Goal: Task Accomplishment & Management: Complete application form

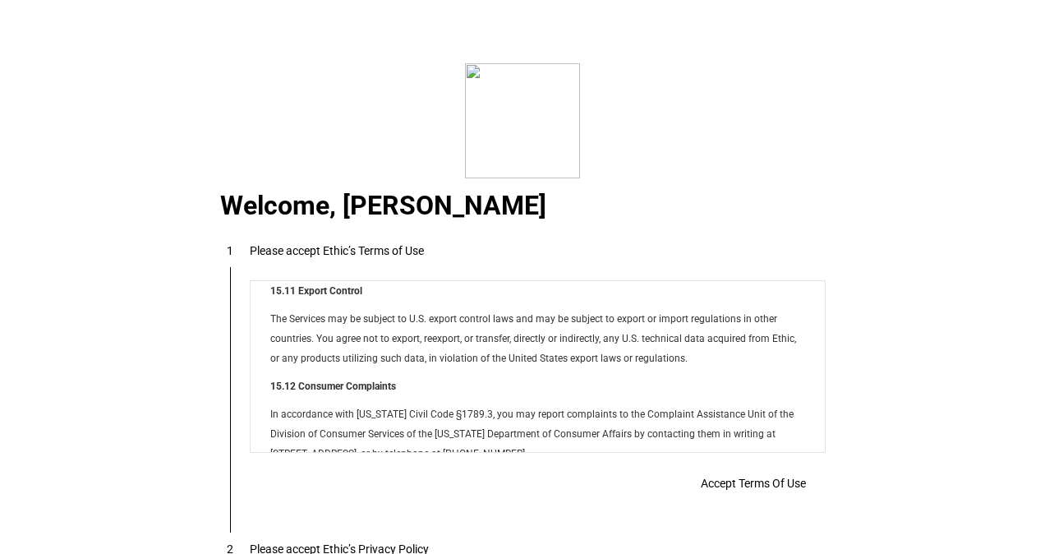
scroll to position [13306, 0]
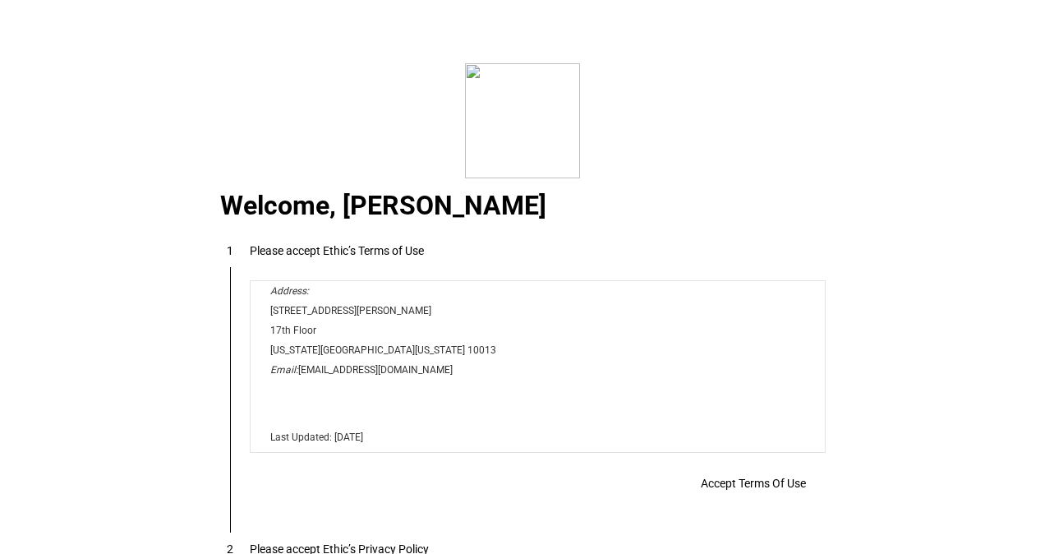
drag, startPoint x: 817, startPoint y: 298, endPoint x: 1015, endPoint y: 736, distance: 480.7
click at [750, 490] on span "Accept Terms Of Use" at bounding box center [753, 483] width 105 height 13
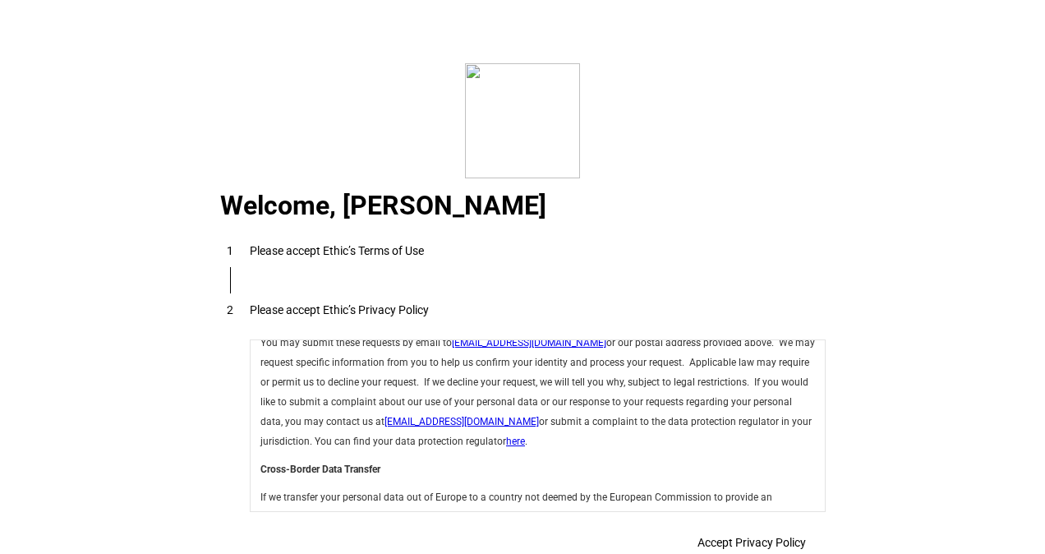
scroll to position [5848, 0]
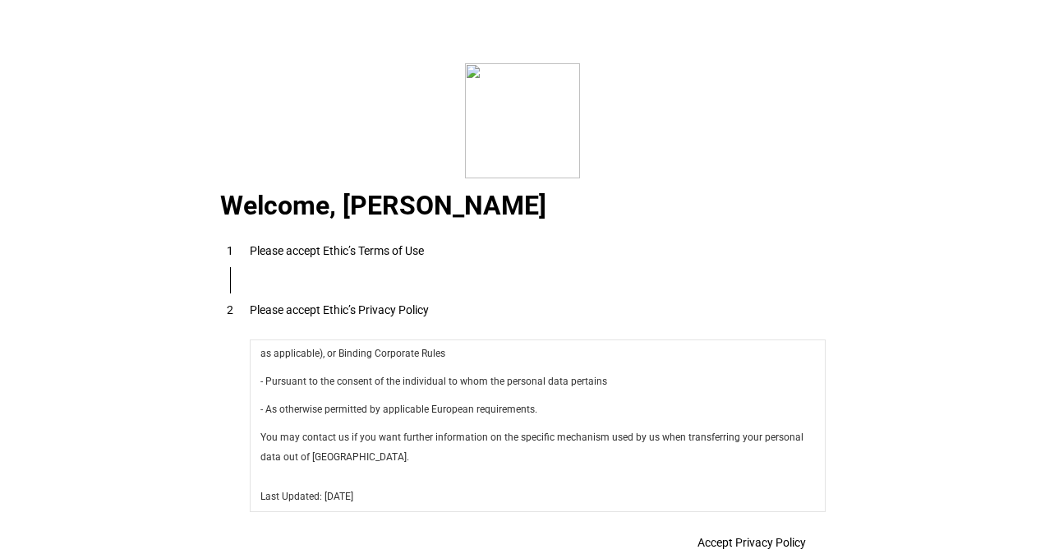
click at [749, 541] on span "Accept Privacy Policy" at bounding box center [752, 542] width 108 height 13
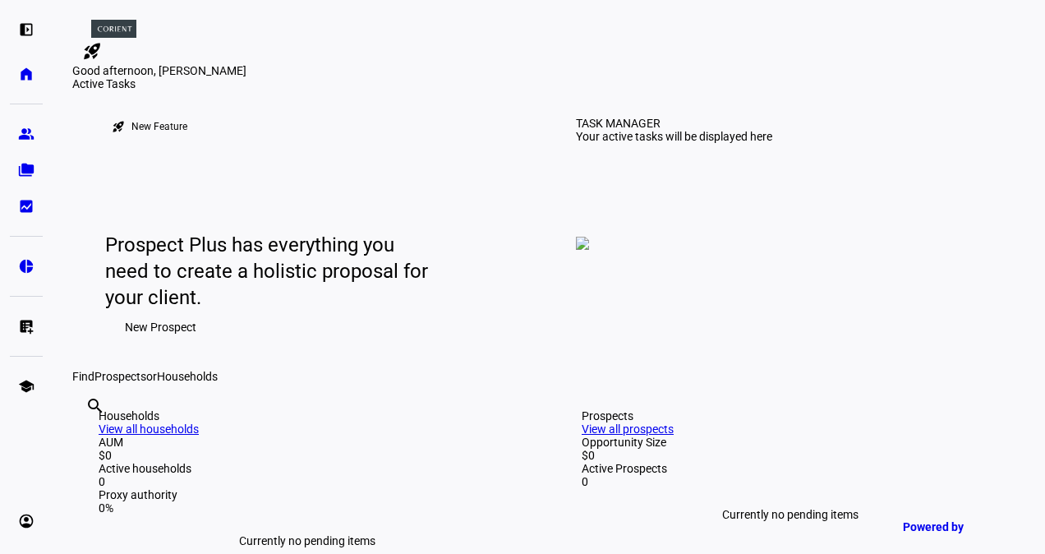
click at [179, 343] on span "New Prospect" at bounding box center [160, 327] width 71 height 33
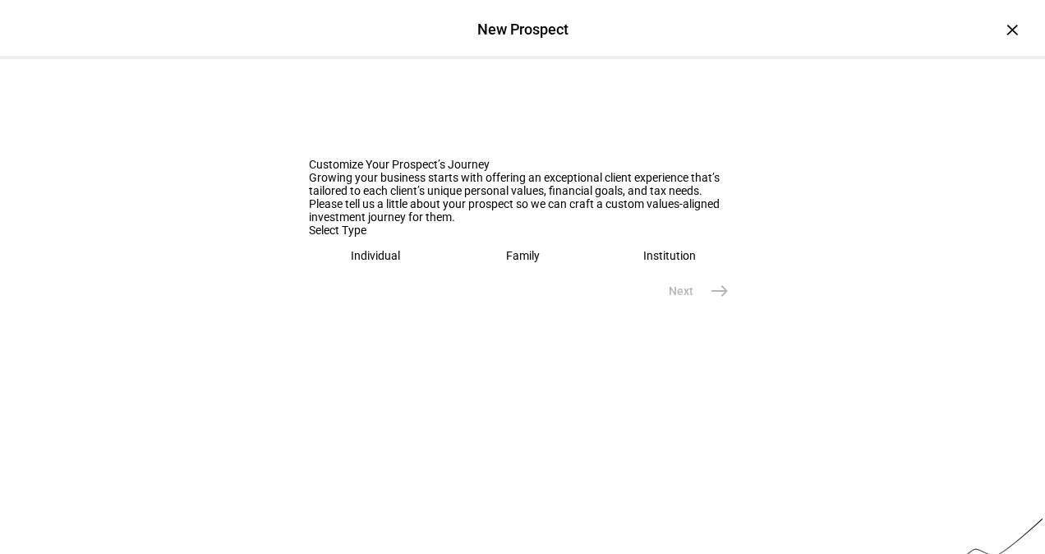
click at [343, 274] on eth-mega-radio-button "Individual" at bounding box center [376, 256] width 134 height 38
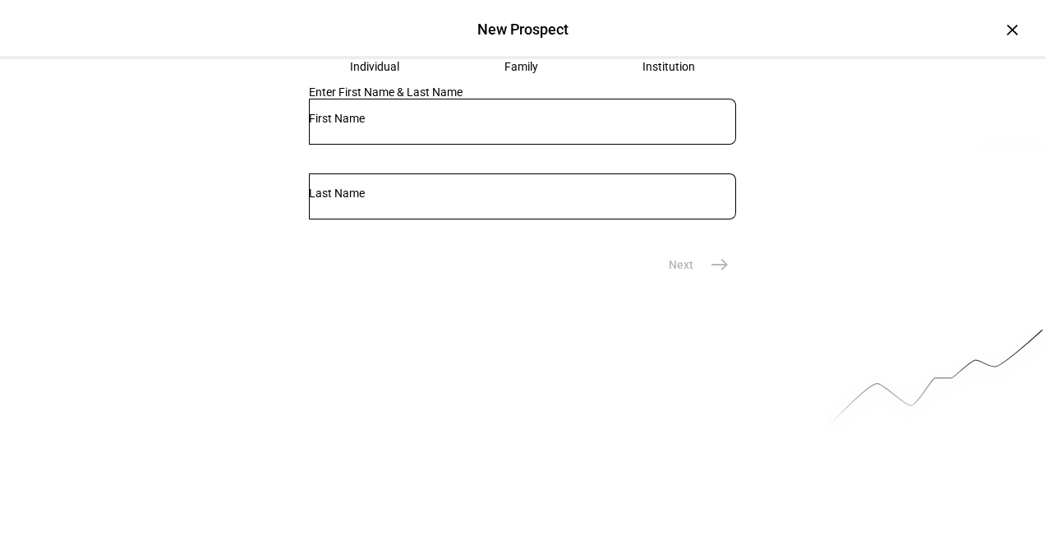
scroll to position [202, 0]
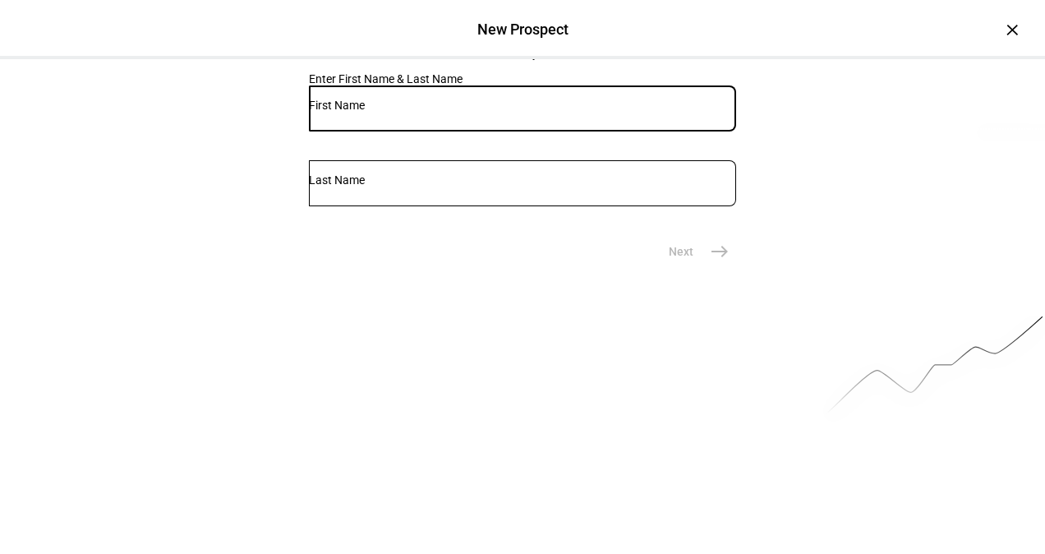
click at [399, 112] on input "text" at bounding box center [522, 105] width 427 height 13
type input "[PERSON_NAME]"
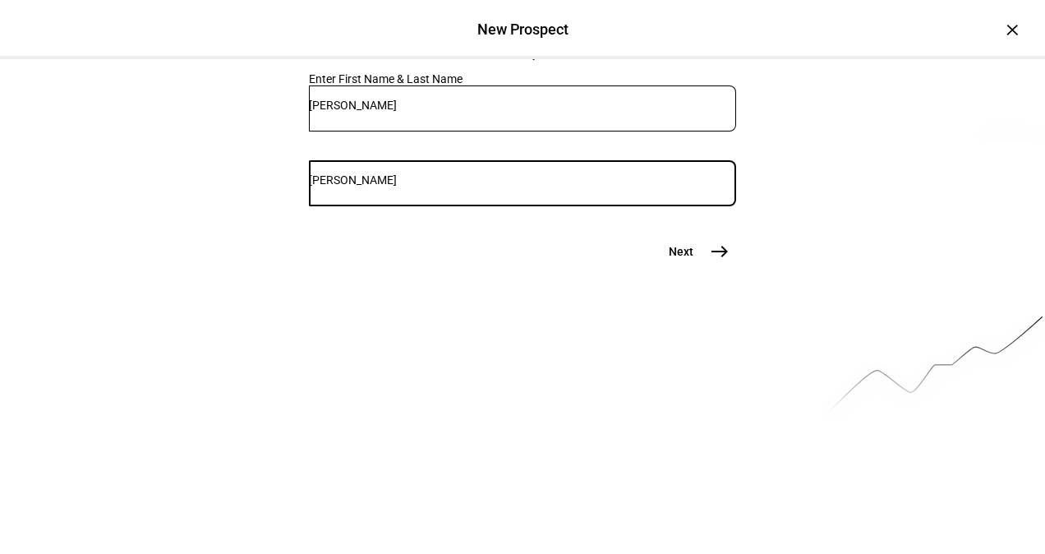
type input "[PERSON_NAME]"
click at [721, 261] on mat-icon "east" at bounding box center [720, 252] width 20 height 20
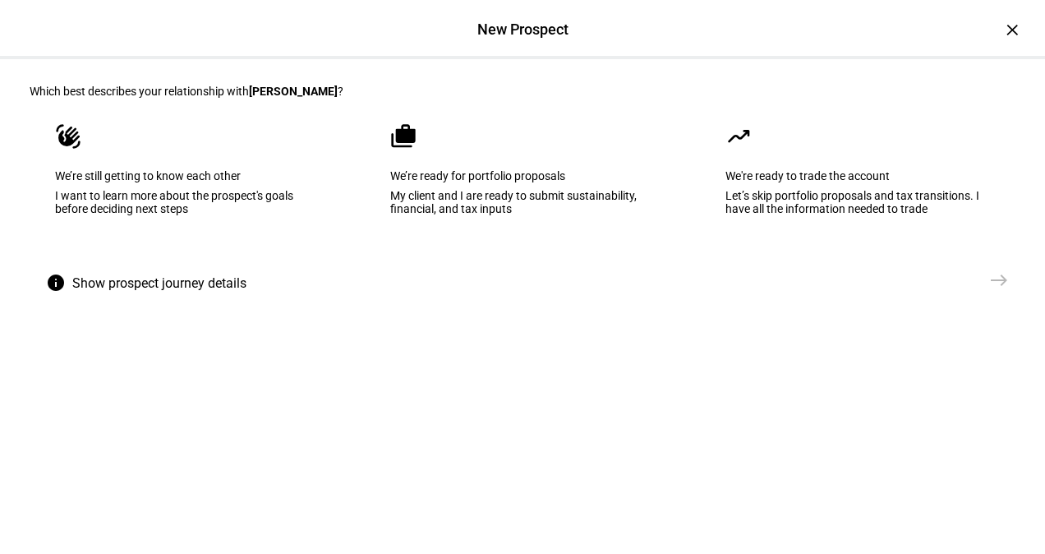
scroll to position [67, 0]
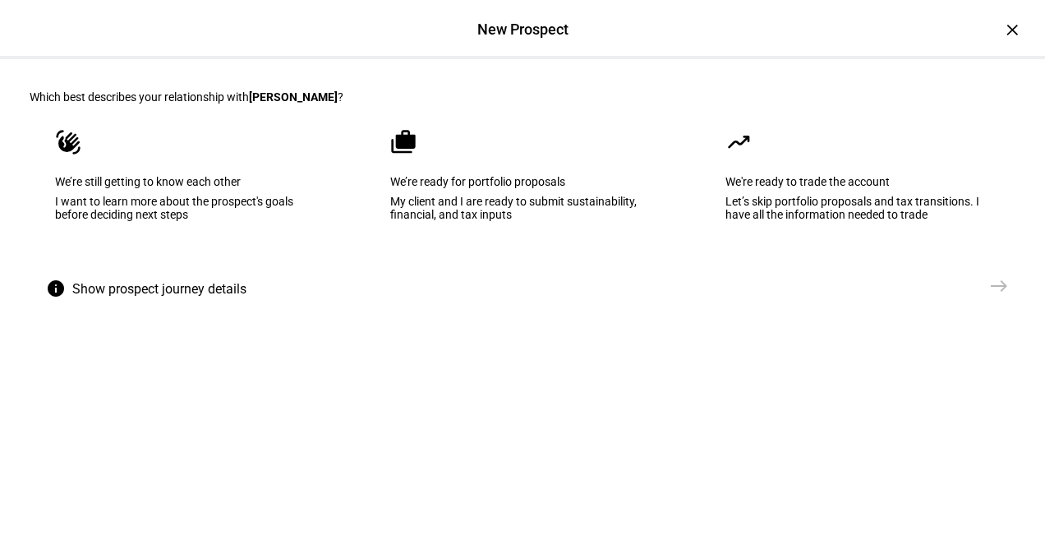
click at [508, 266] on eth-mega-radio-button "cases We’re ready for portfolio proposals My client and I are ready to submit s…" at bounding box center [523, 187] width 316 height 166
click at [989, 296] on mat-icon "east" at bounding box center [999, 286] width 20 height 20
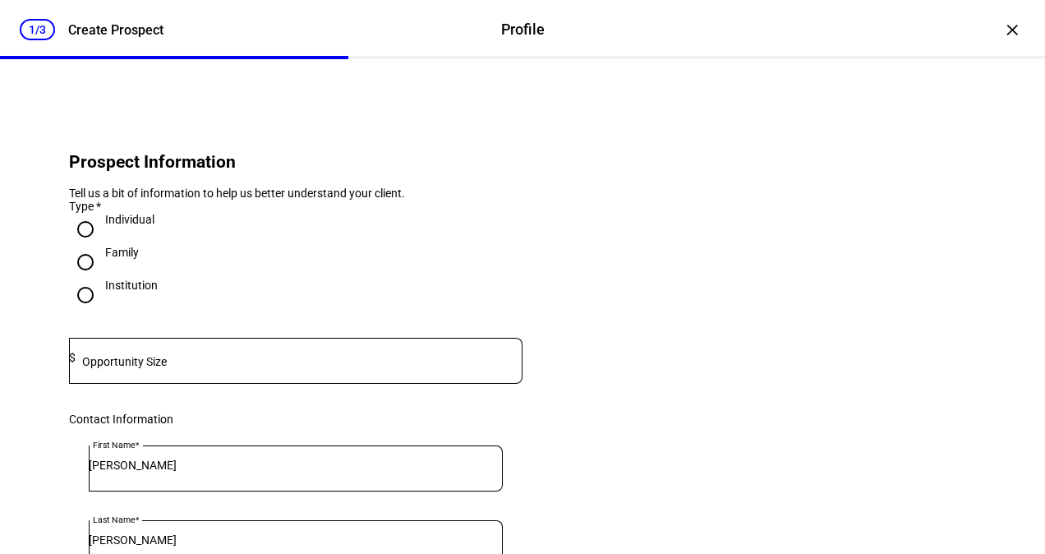
click at [146, 368] on mat-label "Opportunity Size" at bounding box center [124, 361] width 85 height 13
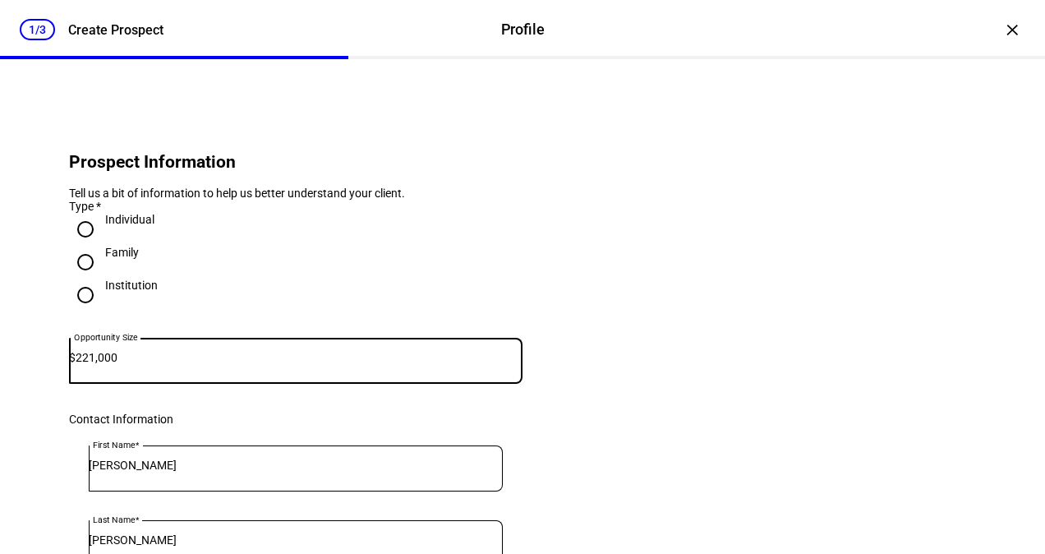
type input "221,000"
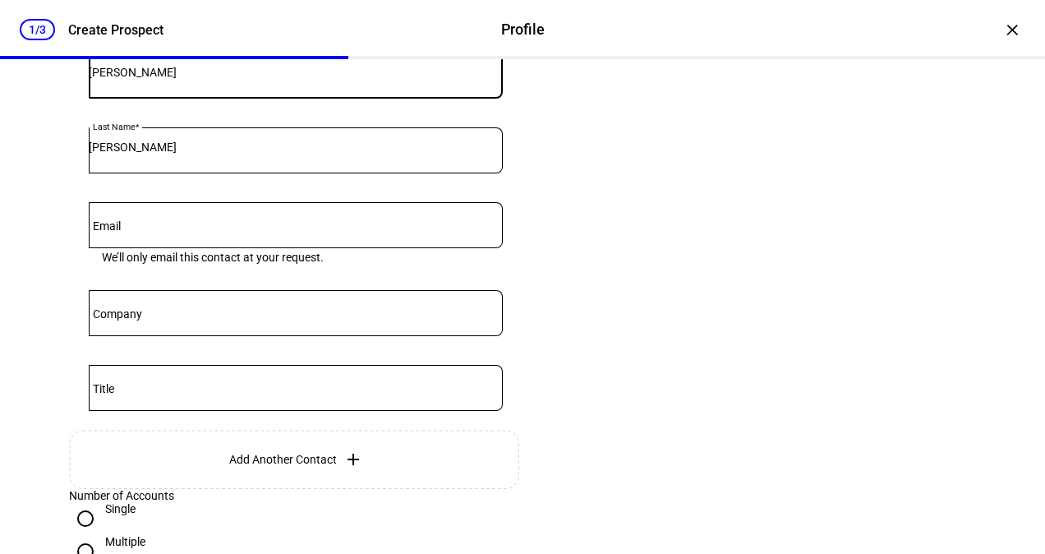
scroll to position [409, 0]
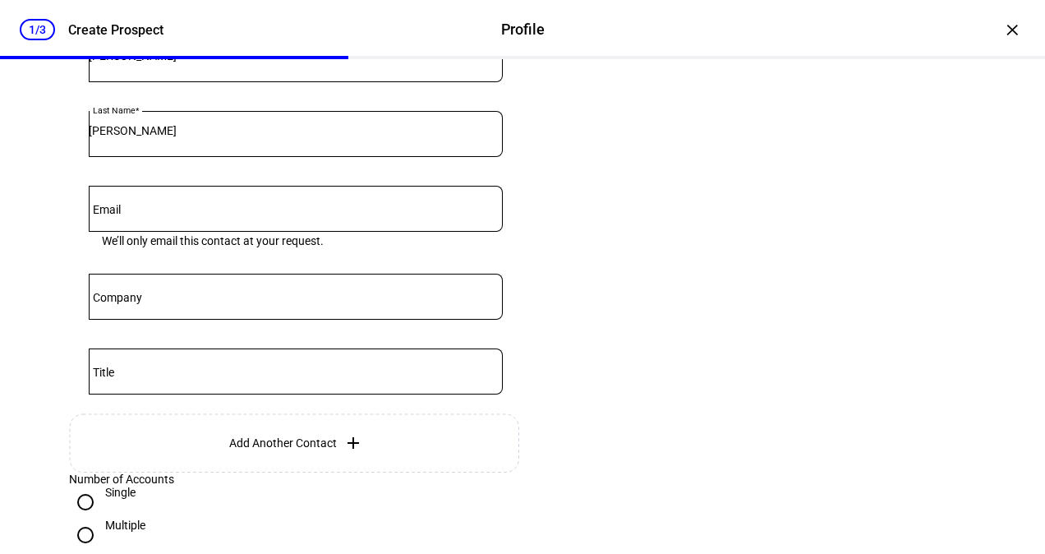
click at [348, 453] on mat-icon "add" at bounding box center [353, 443] width 20 height 20
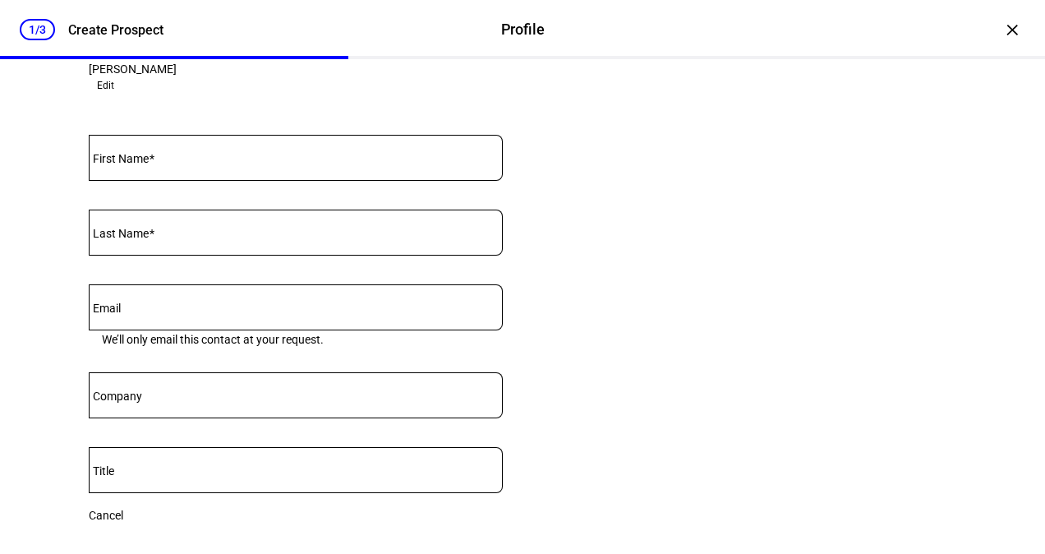
click at [246, 161] on input "First Name" at bounding box center [296, 154] width 414 height 13
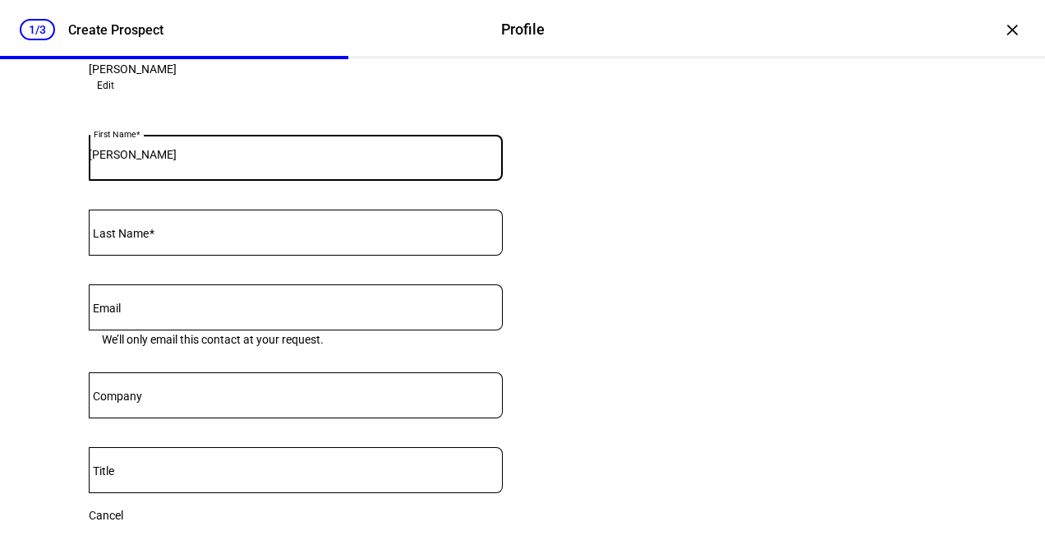
type input "[PERSON_NAME]"
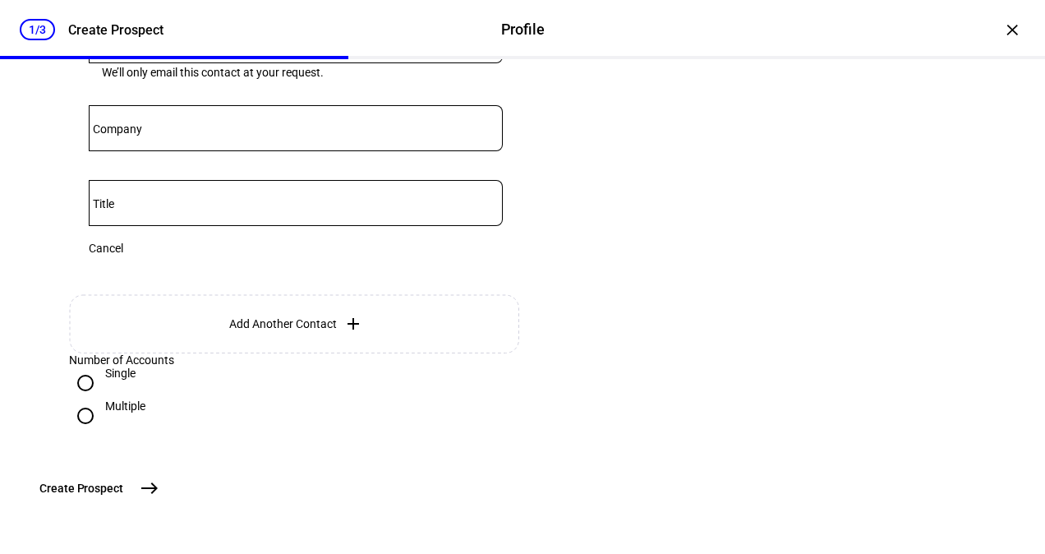
scroll to position [740, 0]
type input "[PERSON_NAME]"
click at [159, 498] on mat-icon "east" at bounding box center [150, 488] width 20 height 20
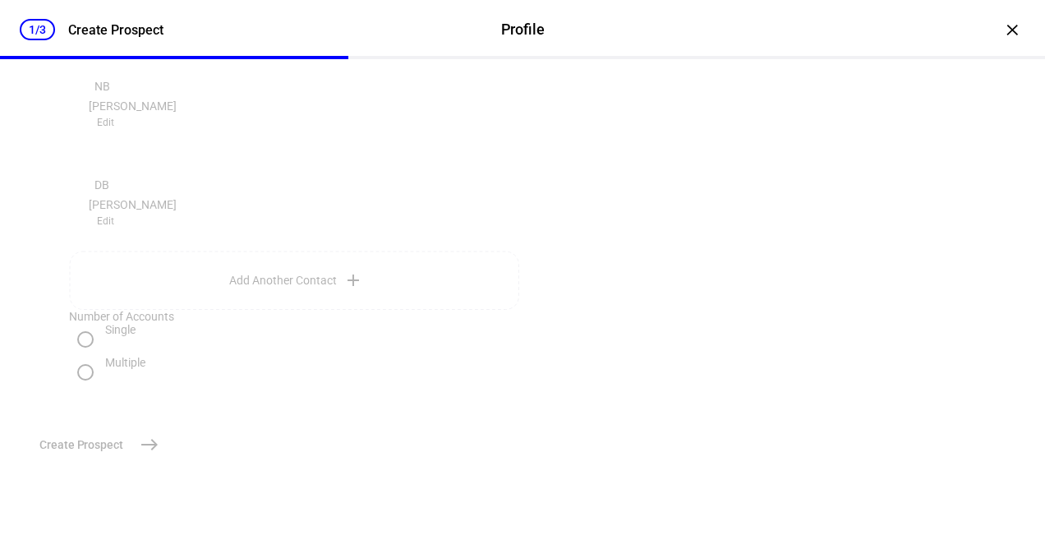
scroll to position [0, 0]
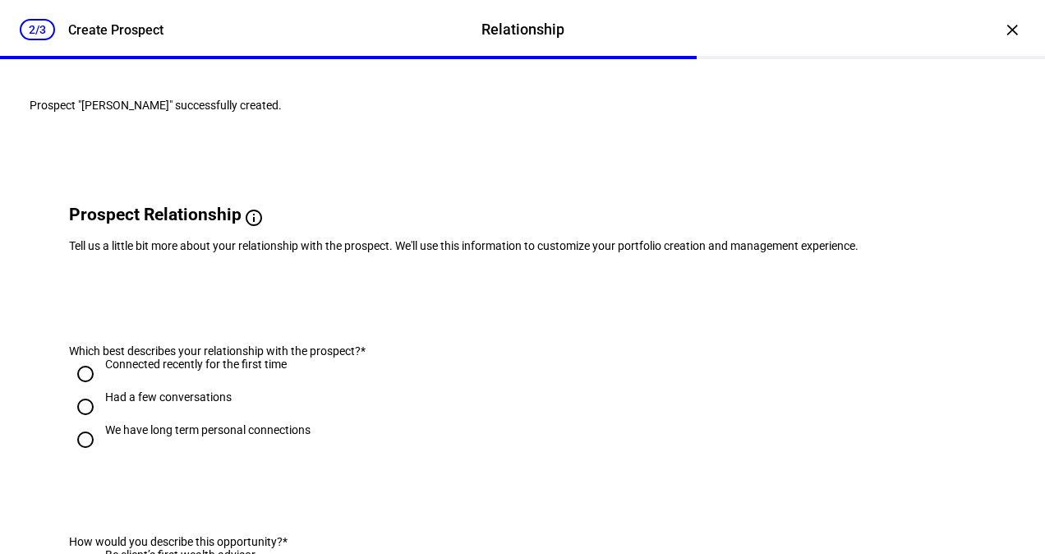
click at [87, 423] on input "Had a few conversations" at bounding box center [85, 406] width 33 height 33
radio input "true"
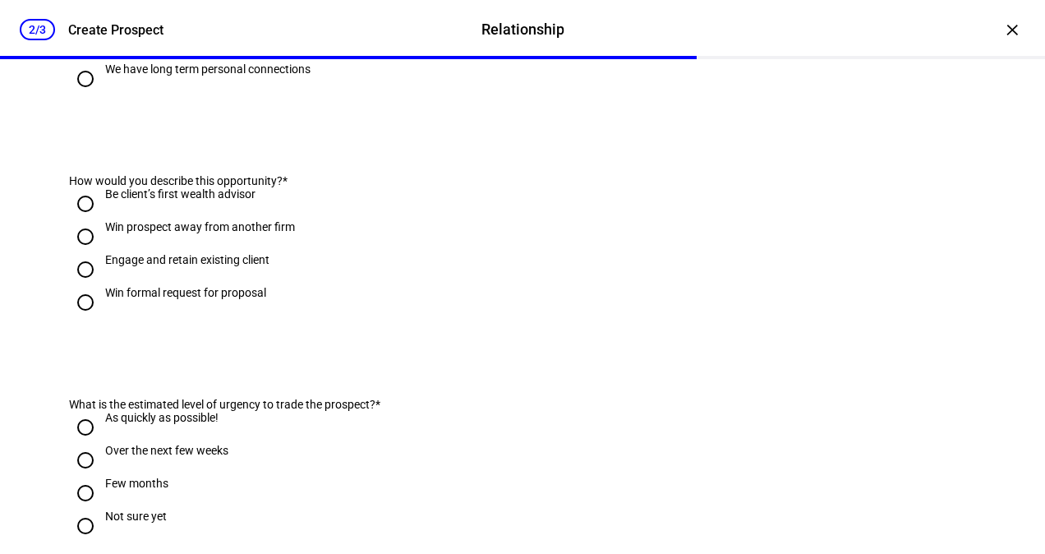
scroll to position [373, 0]
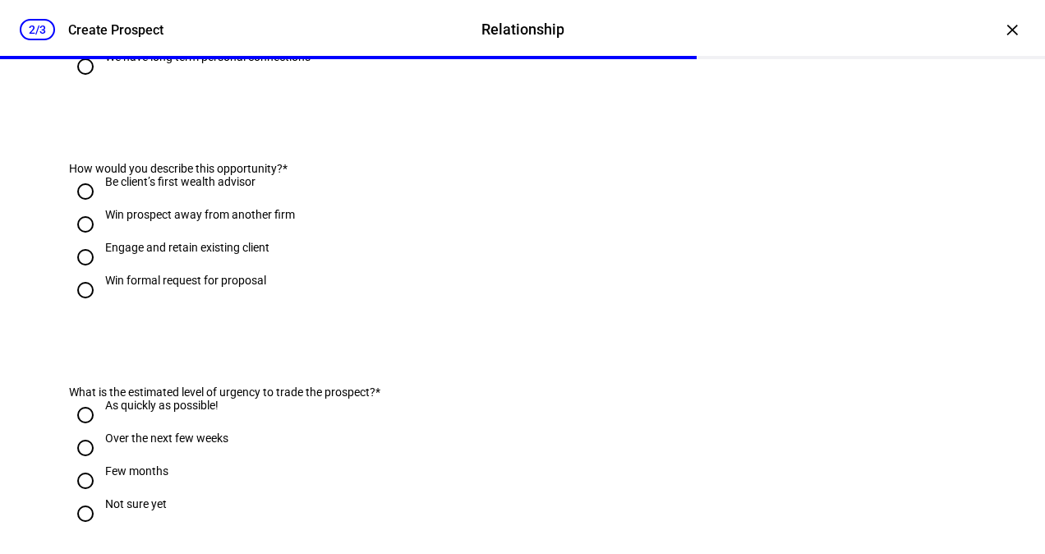
click at [82, 241] on input "Win prospect away from another firm" at bounding box center [85, 224] width 33 height 33
radio input "true"
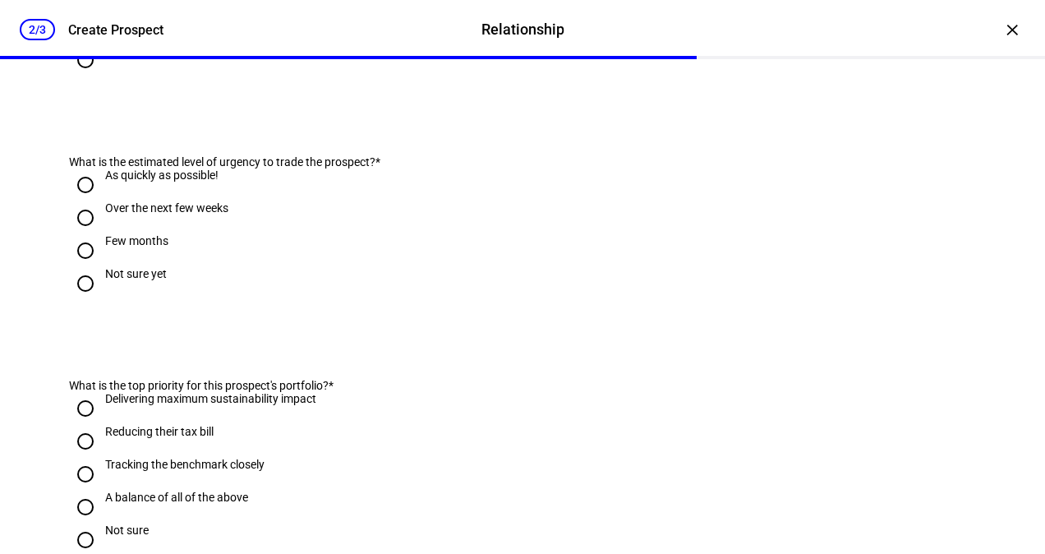
scroll to position [707, 0]
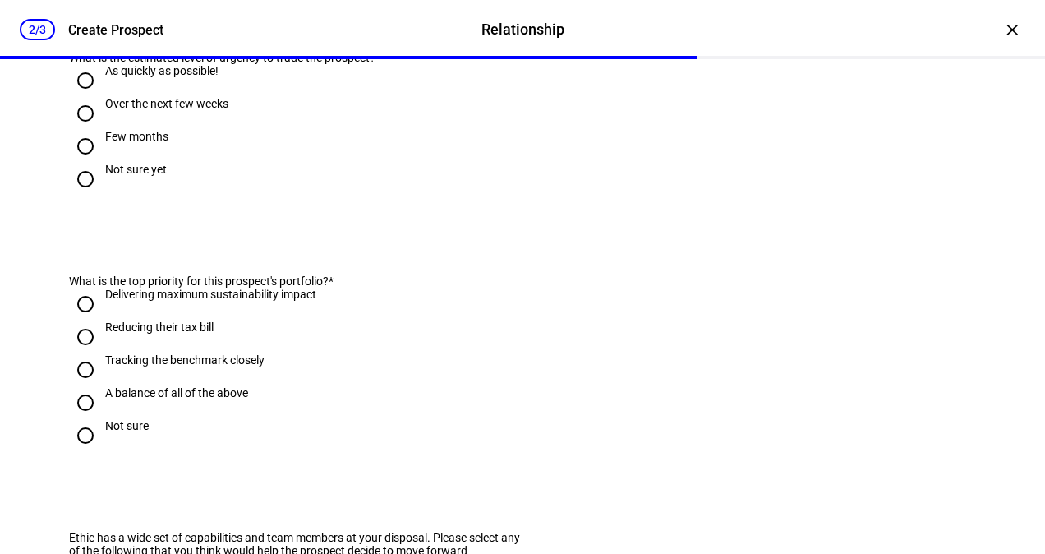
click at [79, 97] on input "As quickly as possible!" at bounding box center [85, 80] width 33 height 33
radio input "true"
click at [81, 130] on input "Over the next few weeks" at bounding box center [85, 113] width 33 height 33
radio input "true"
click at [85, 386] on input "Tracking the benchmark closely" at bounding box center [85, 369] width 33 height 33
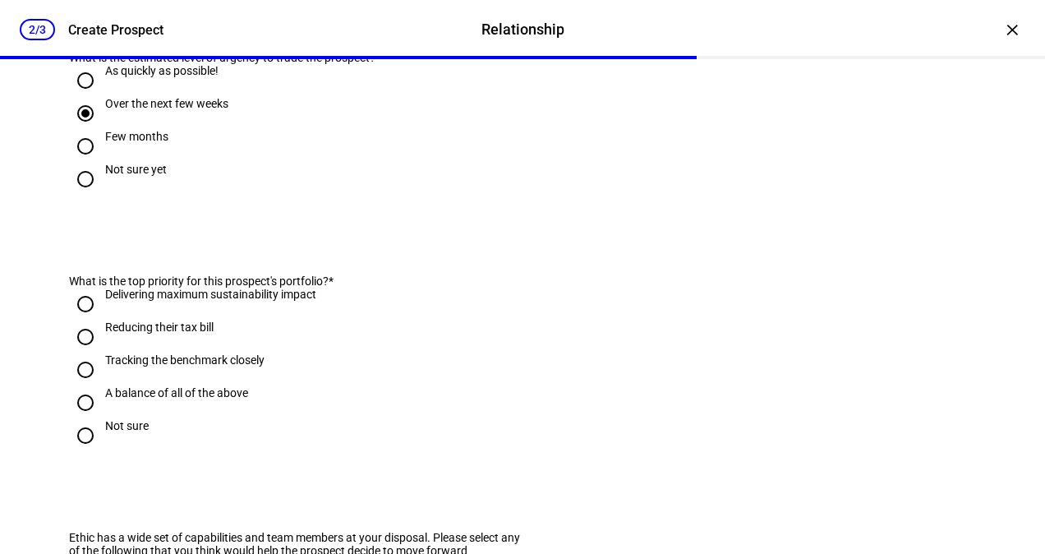
radio input "true"
click at [79, 419] on input "A balance of all of the above" at bounding box center [85, 402] width 33 height 33
radio input "true"
click at [83, 386] on input "Tracking the benchmark closely" at bounding box center [85, 369] width 33 height 33
radio input "true"
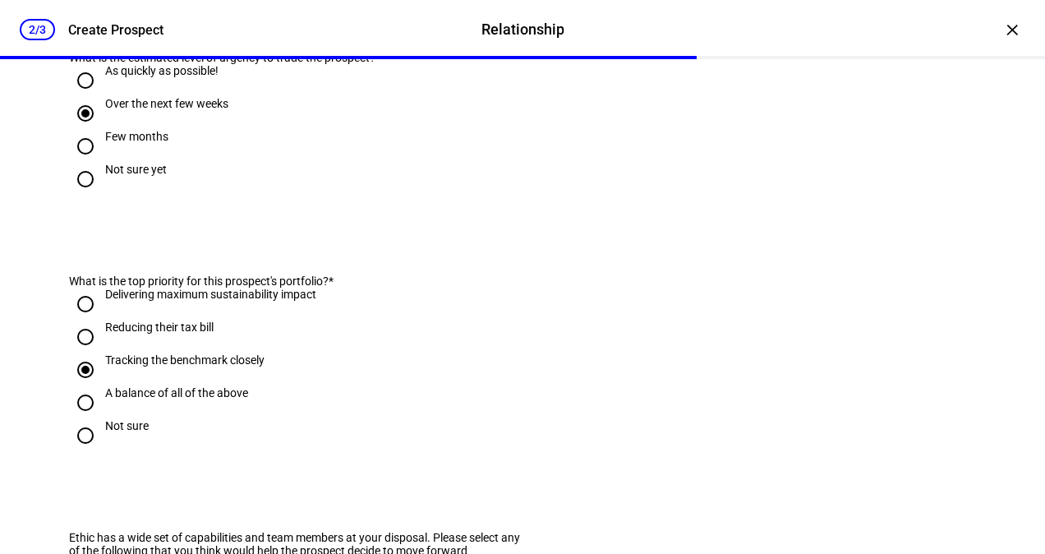
click at [76, 353] on input "Reducing their tax bill" at bounding box center [85, 336] width 33 height 33
radio input "true"
click at [82, 386] on input "Tracking the benchmark closely" at bounding box center [85, 369] width 33 height 33
radio input "true"
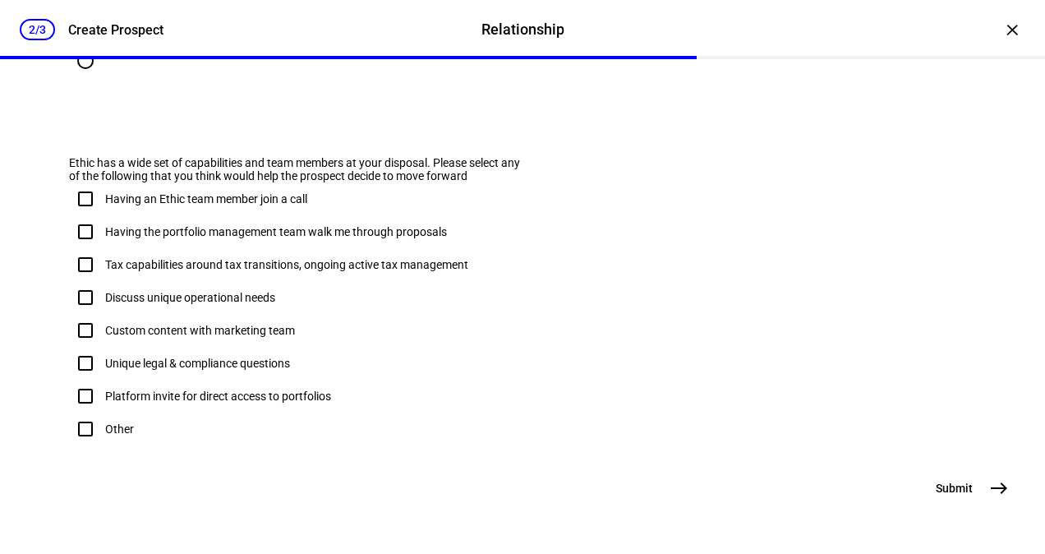
scroll to position [1141, 0]
click at [76, 219] on input "Having the portfolio management team walk me through proposals" at bounding box center [85, 231] width 33 height 33
checkbox input "true"
click at [82, 256] on input "Tax capabilities around tax transitions, ongoing active tax management" at bounding box center [85, 264] width 33 height 33
checkbox input "true"
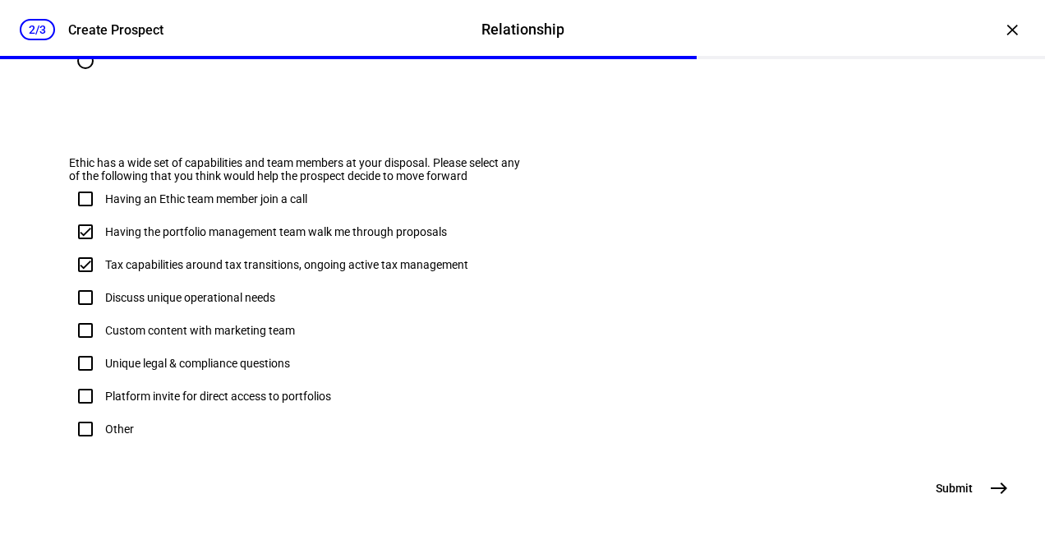
click at [1000, 505] on span "east" at bounding box center [999, 488] width 33 height 33
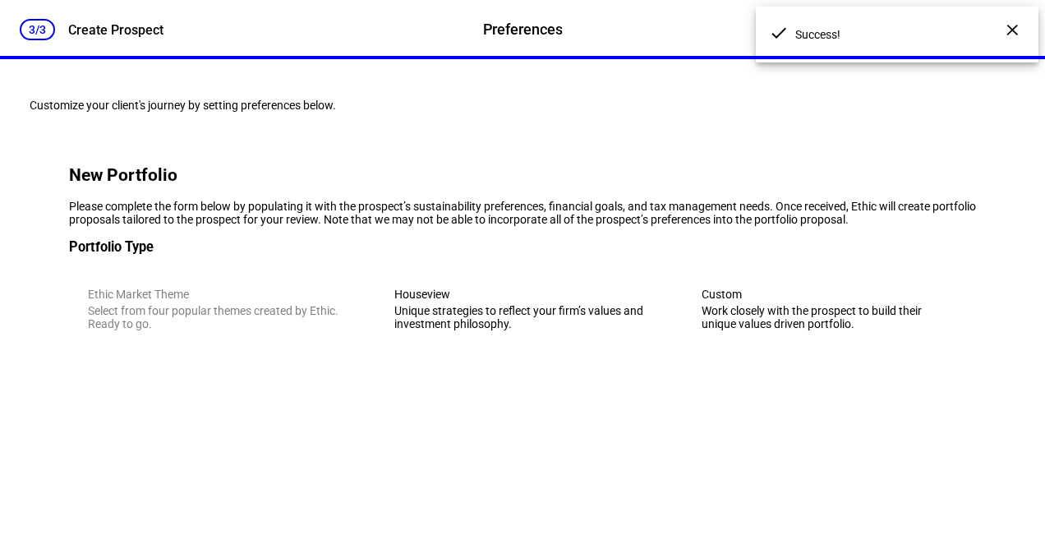
scroll to position [32, 0]
click at [468, 330] on div "Unique strategies to reflect your firm’s values and investment philosophy." at bounding box center [522, 317] width 256 height 26
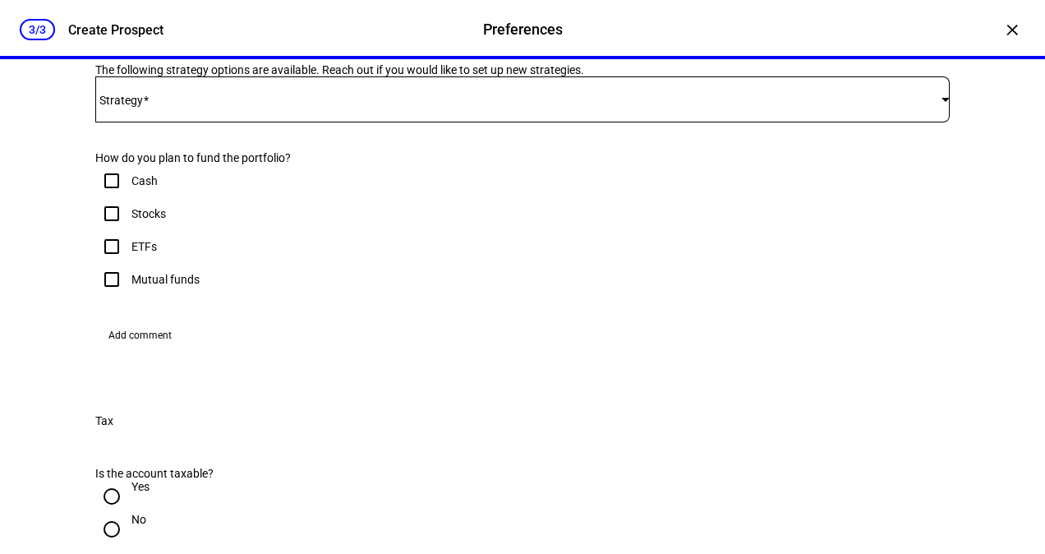
scroll to position [365, 0]
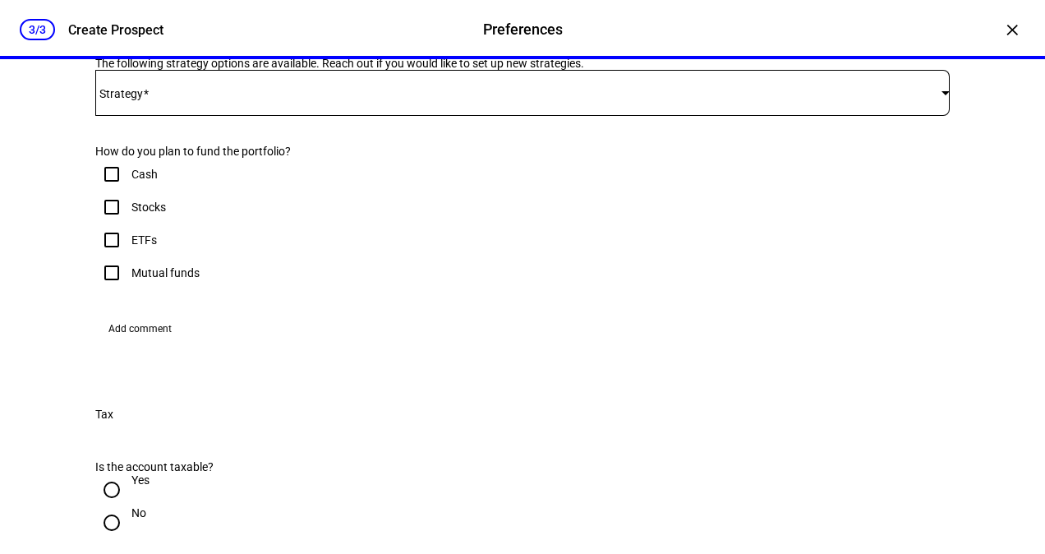
click at [107, 224] on input "Stocks" at bounding box center [111, 207] width 33 height 33
checkbox input "true"
click at [174, 116] on div at bounding box center [522, 93] width 855 height 46
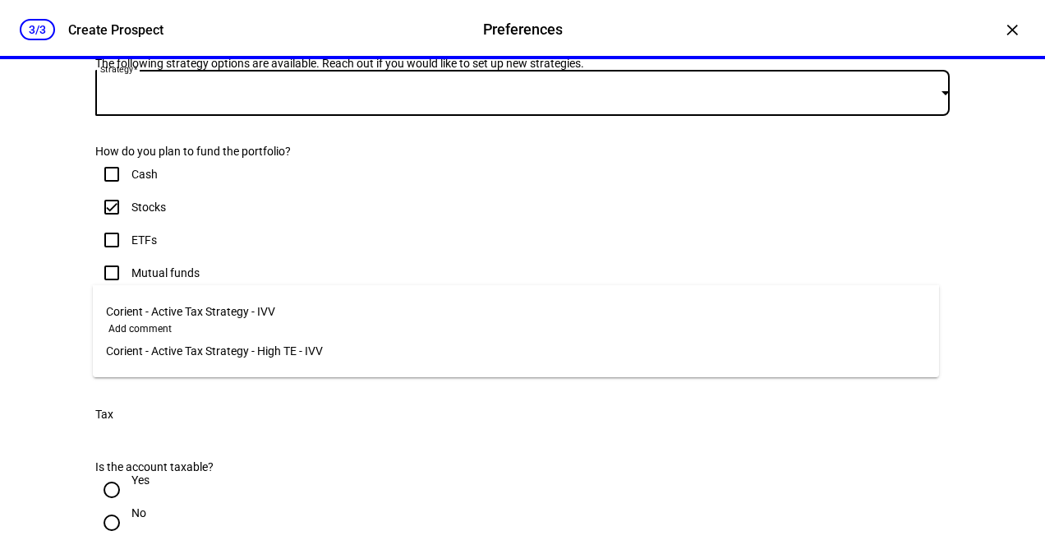
click at [234, 305] on span "Corient - Active Tax Strategy - IVV" at bounding box center [190, 311] width 169 height 13
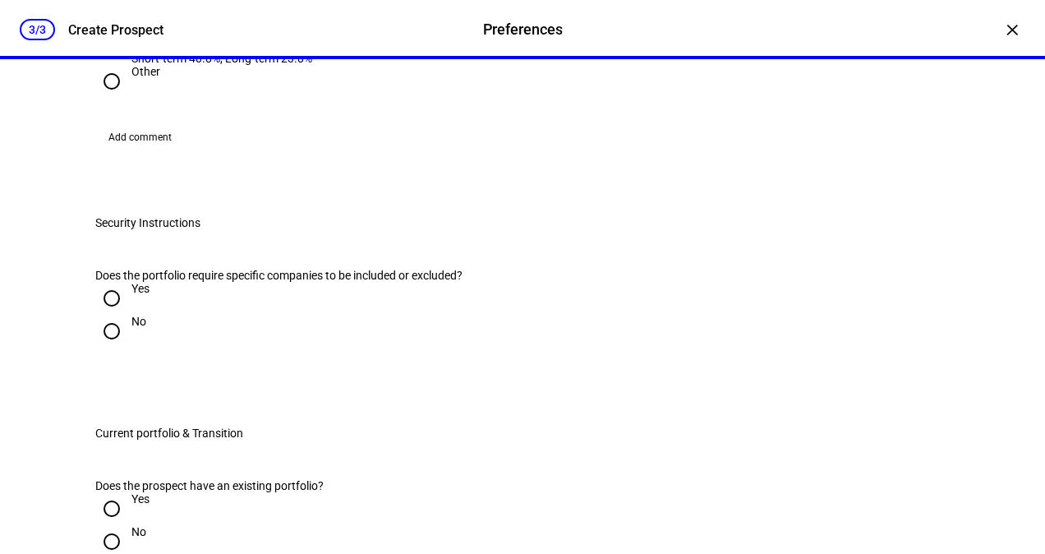
scroll to position [1060, 0]
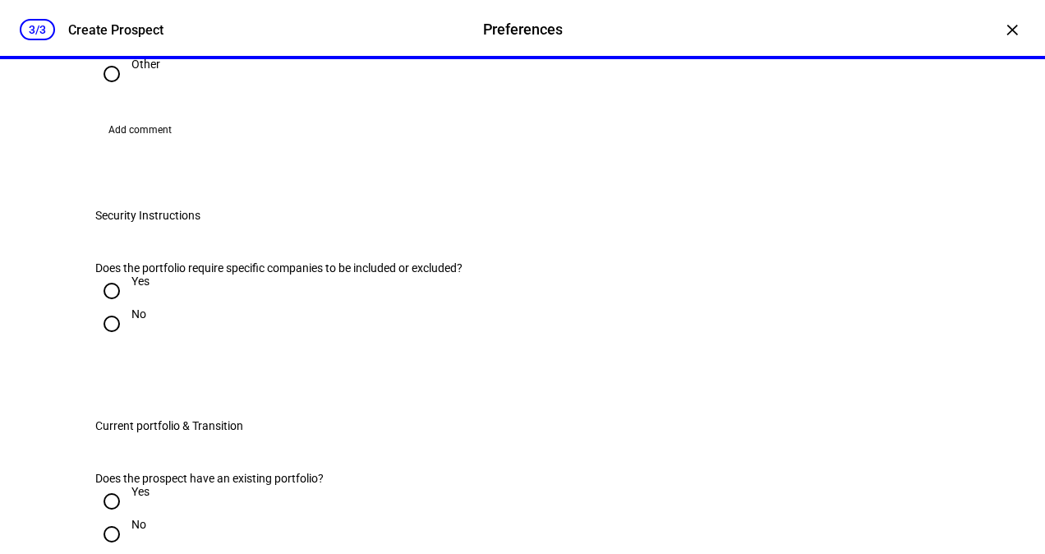
click at [113, 48] on input "Federal max rate Short-term 40.8%, Long-term 23.8%" at bounding box center [111, 31] width 33 height 33
radio input "true"
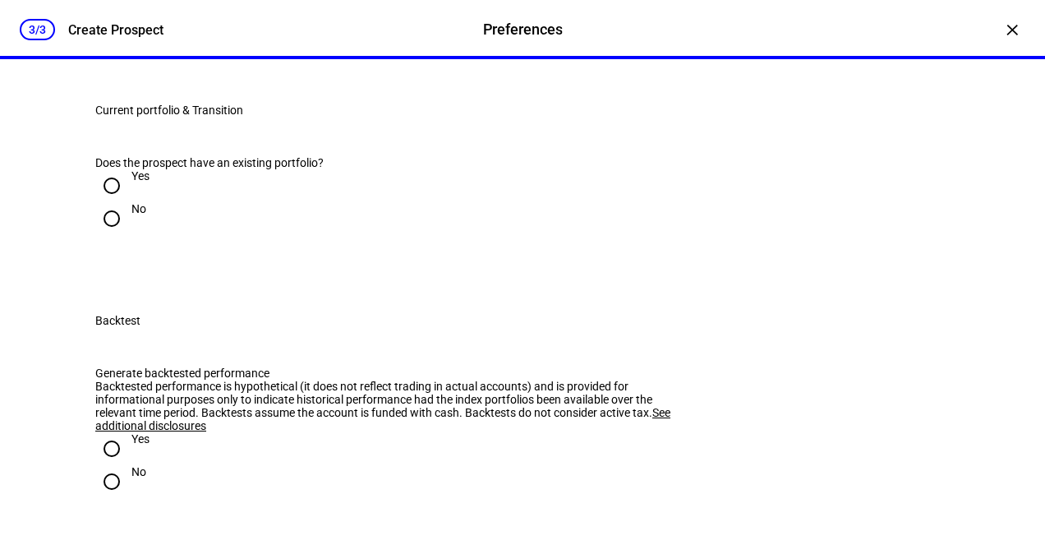
scroll to position [1380, 0]
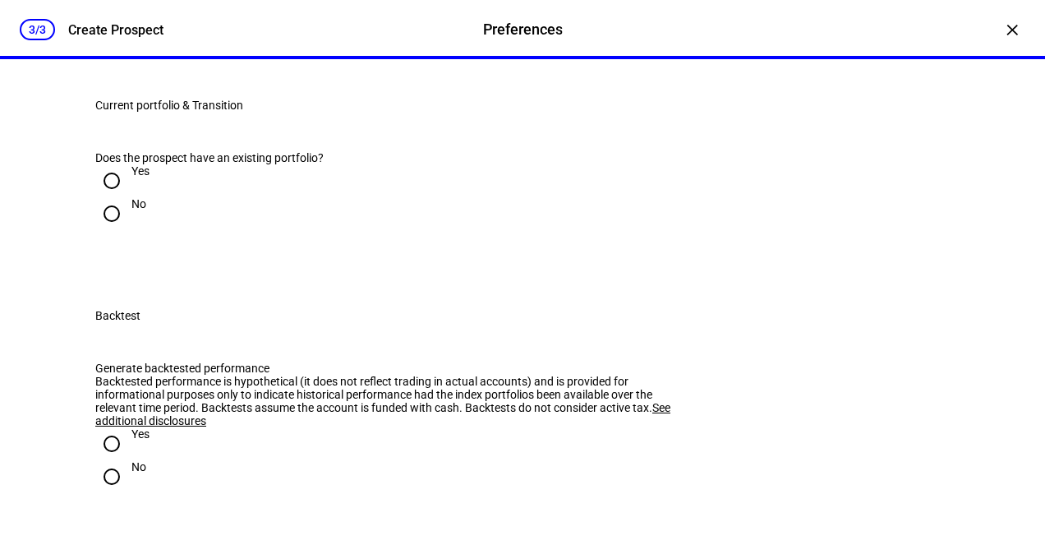
click at [110, 20] on input "No" at bounding box center [111, 3] width 33 height 33
radio input "true"
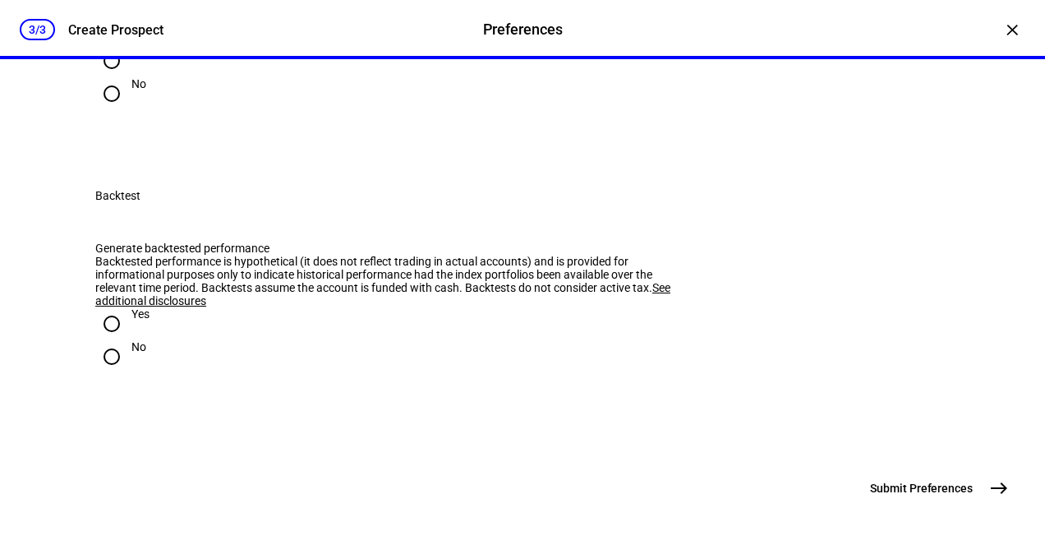
scroll to position [1760, 0]
click at [108, 77] on input "Yes" at bounding box center [111, 60] width 33 height 33
radio input "true"
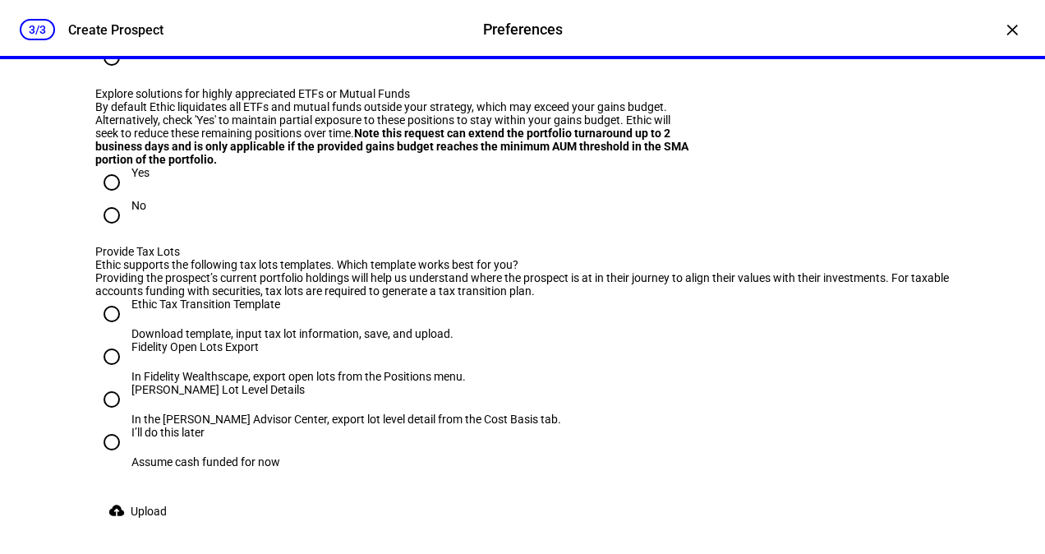
click at [105, 41] on input "Tax neutral. Don’t realize any net gains." at bounding box center [111, 24] width 33 height 33
radio input "true"
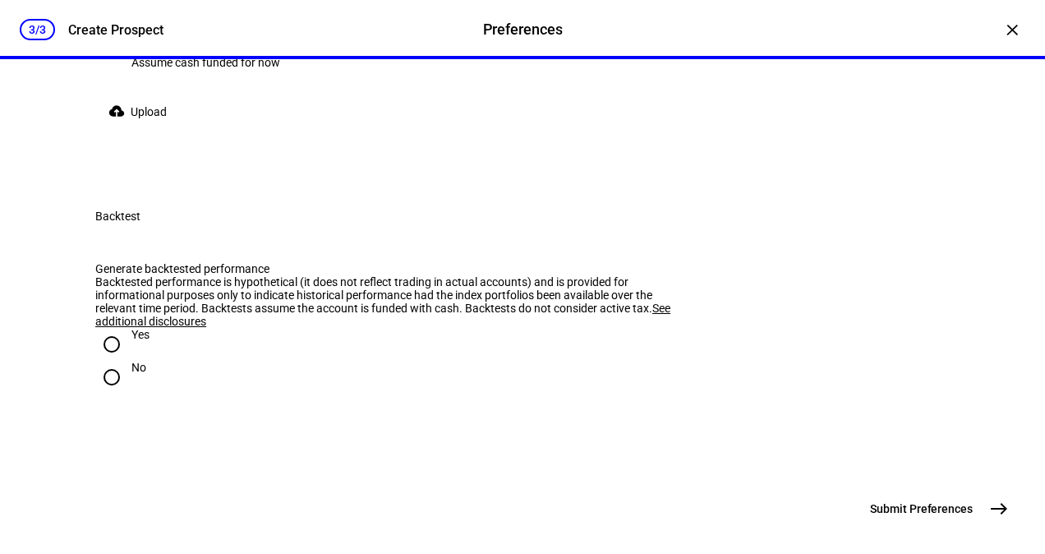
scroll to position [2035, 0]
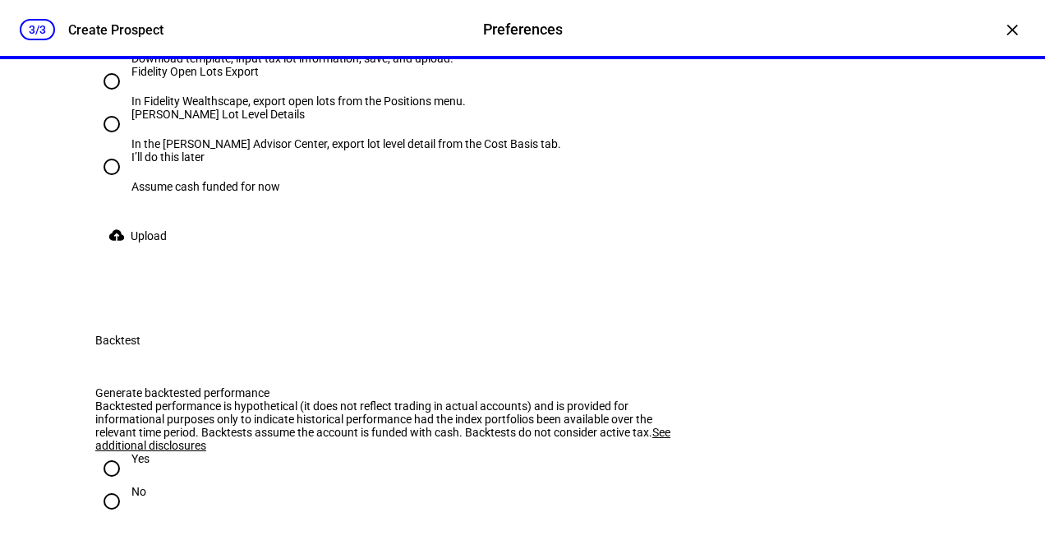
radio input "true"
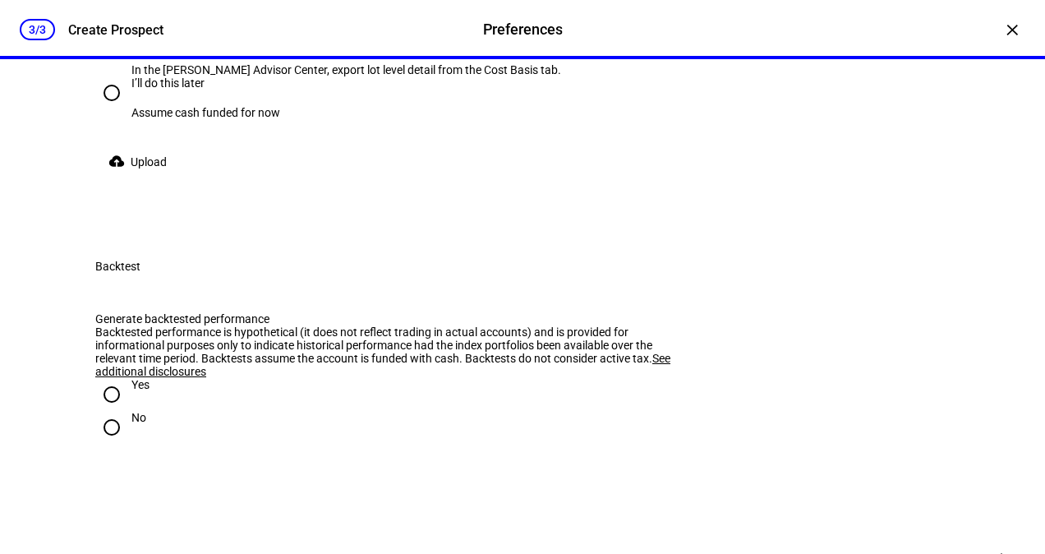
scroll to position [2183, 0]
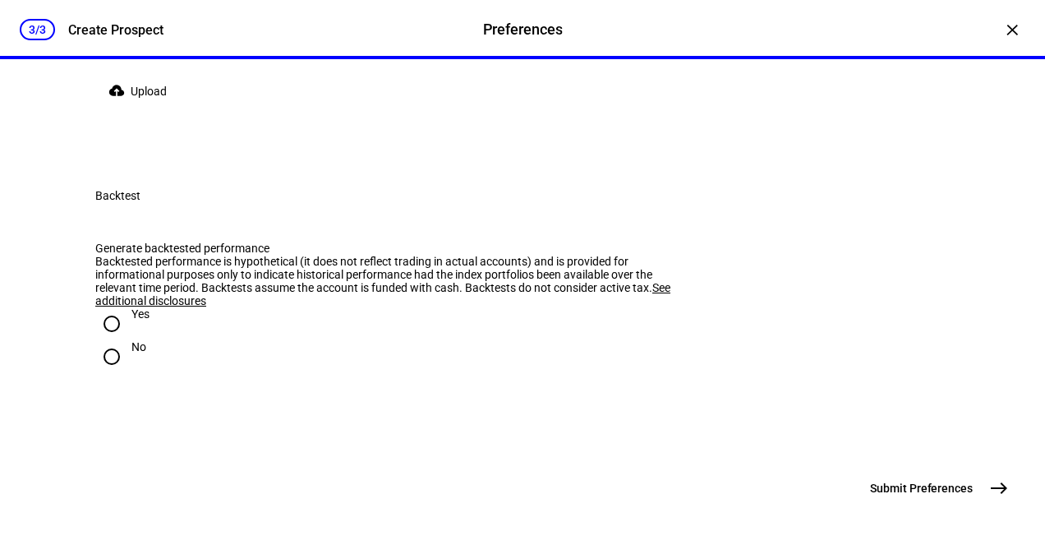
radio input "true"
click at [139, 108] on span "Upload" at bounding box center [149, 91] width 36 height 33
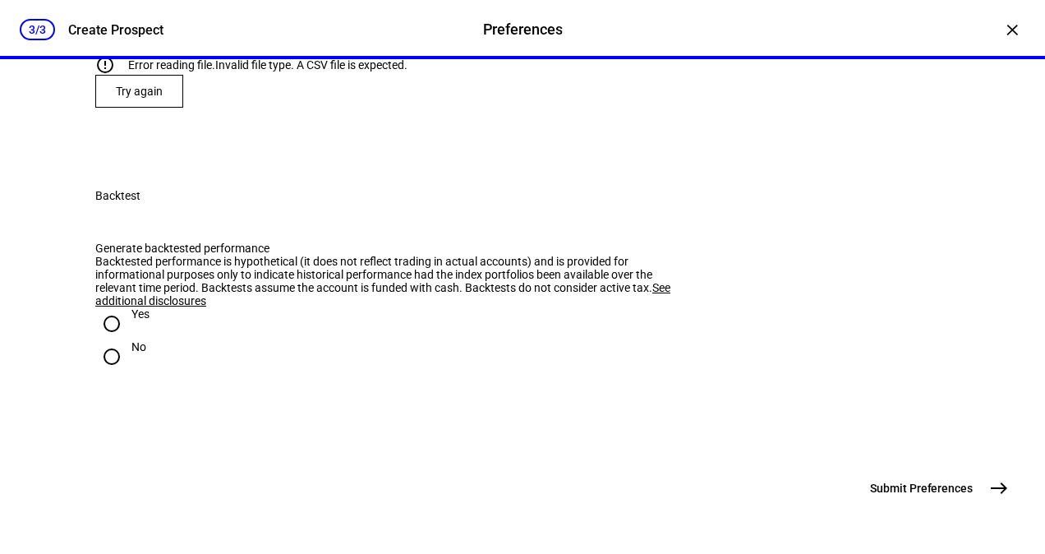
scroll to position [2118, 0]
click at [146, 98] on span "Try again" at bounding box center [139, 91] width 47 height 13
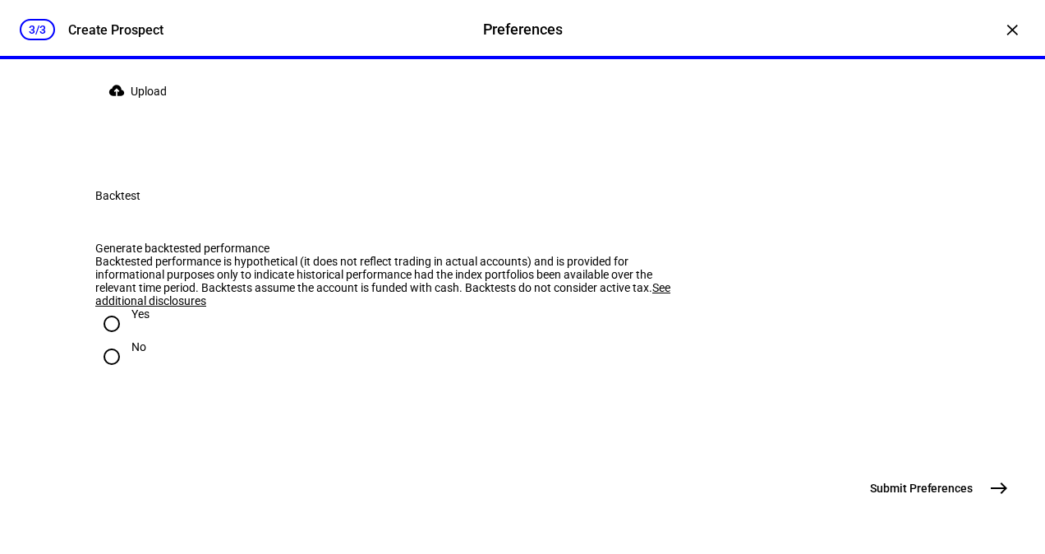
scroll to position [2473, 0]
click at [133, 108] on span "Upload" at bounding box center [149, 91] width 36 height 33
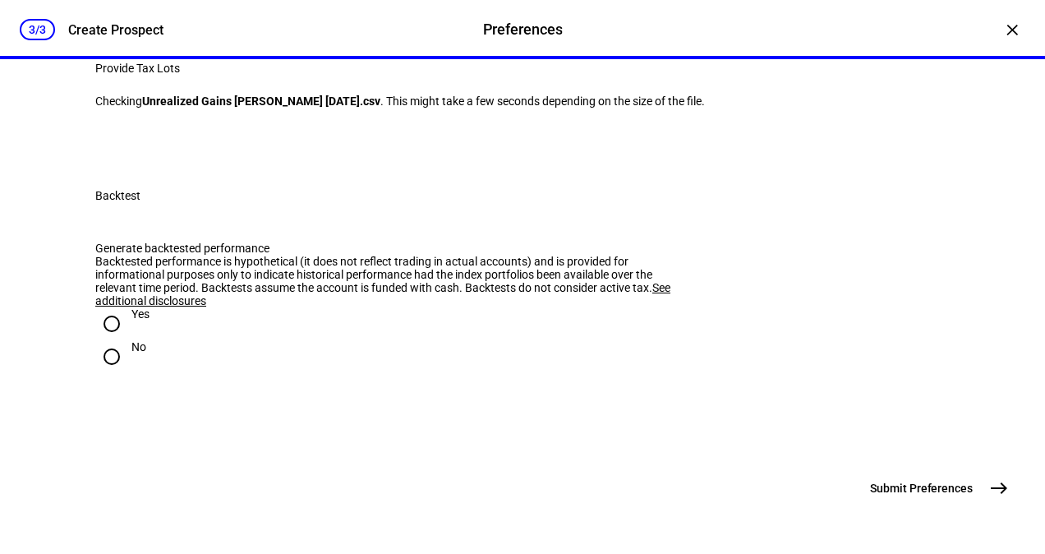
scroll to position [2436, 0]
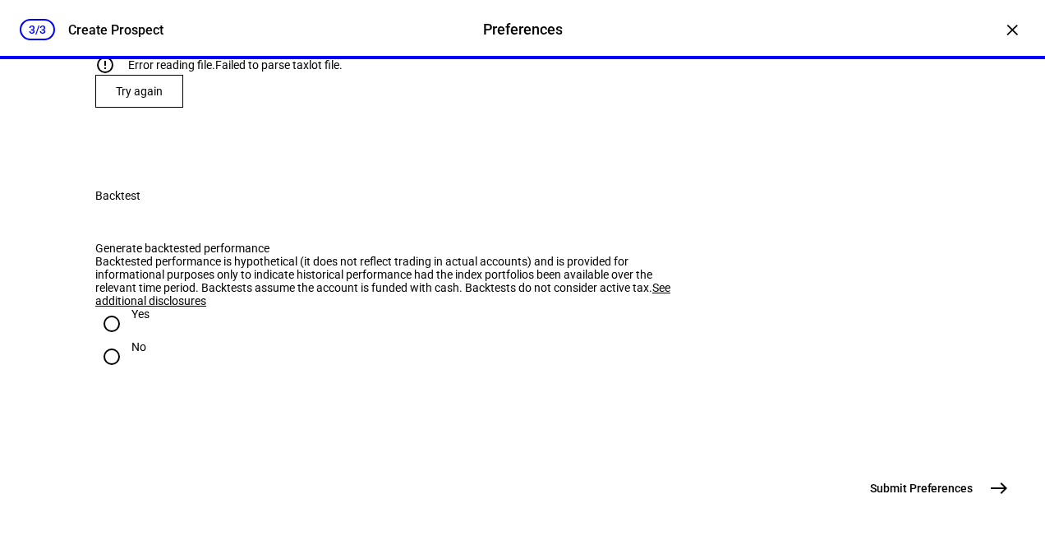
click at [108, 307] on input "Yes" at bounding box center [111, 323] width 33 height 33
radio input "true"
click at [989, 483] on mat-icon "east" at bounding box center [999, 488] width 20 height 20
click at [136, 98] on span "Try again" at bounding box center [139, 91] width 47 height 13
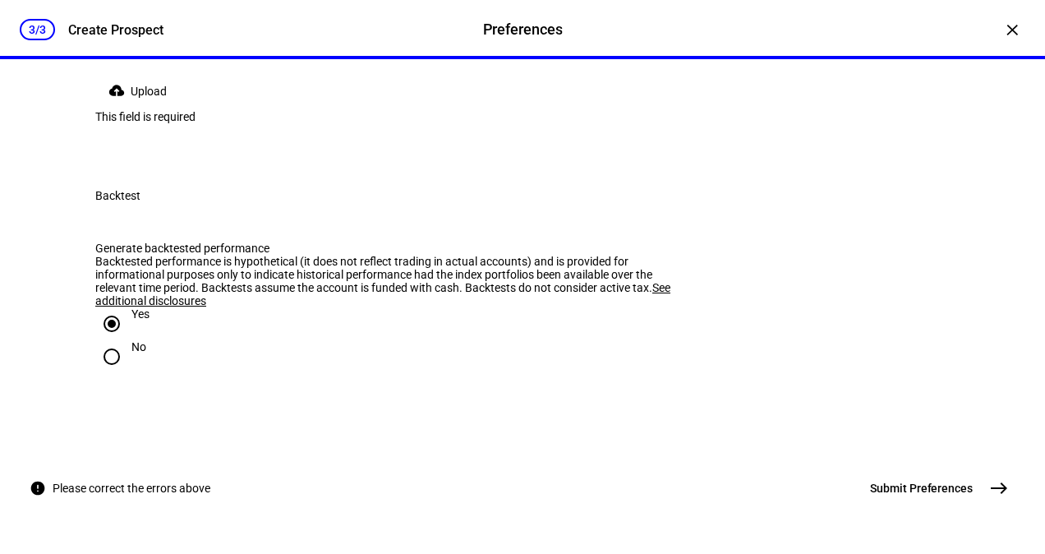
scroll to position [2276, 0]
click at [143, 108] on span "Upload" at bounding box center [149, 91] width 36 height 33
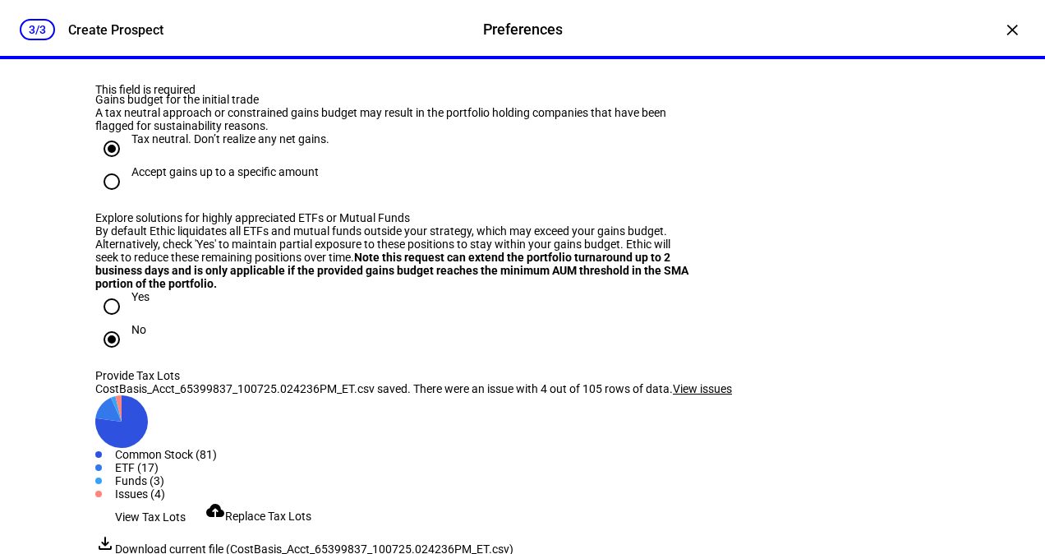
scroll to position [1626, 0]
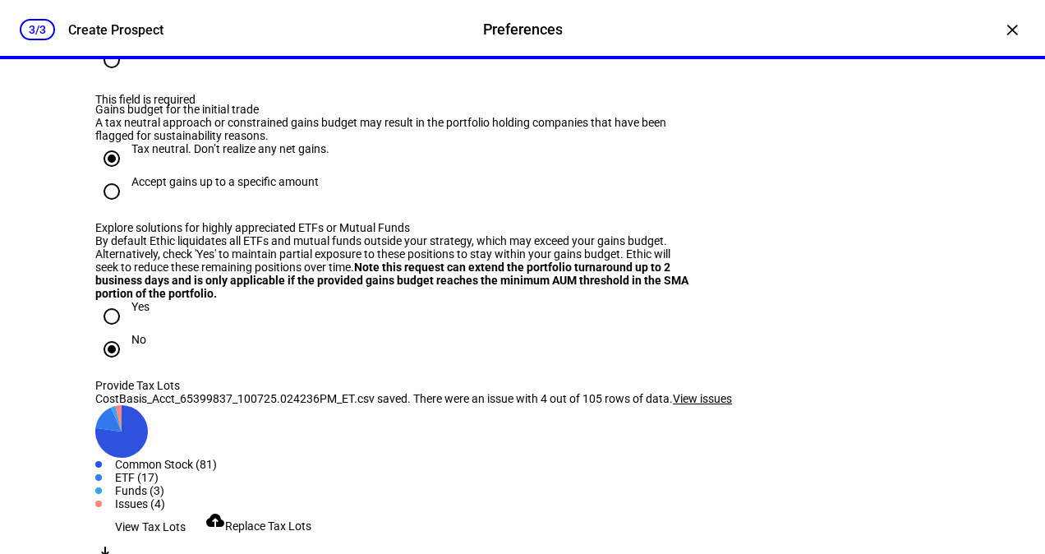
click at [102, 76] on input "No" at bounding box center [111, 60] width 33 height 33
radio input "true"
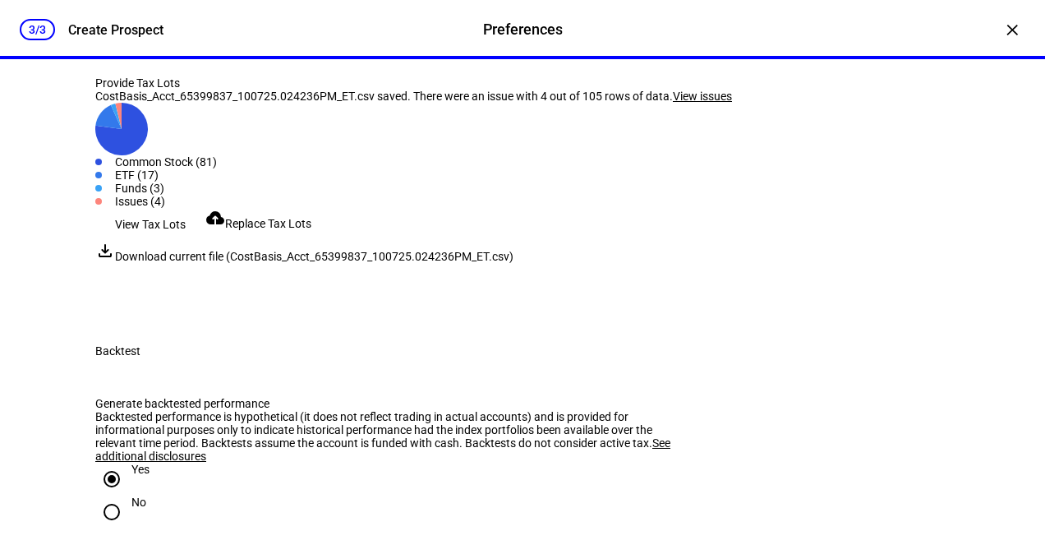
scroll to position [1935, 0]
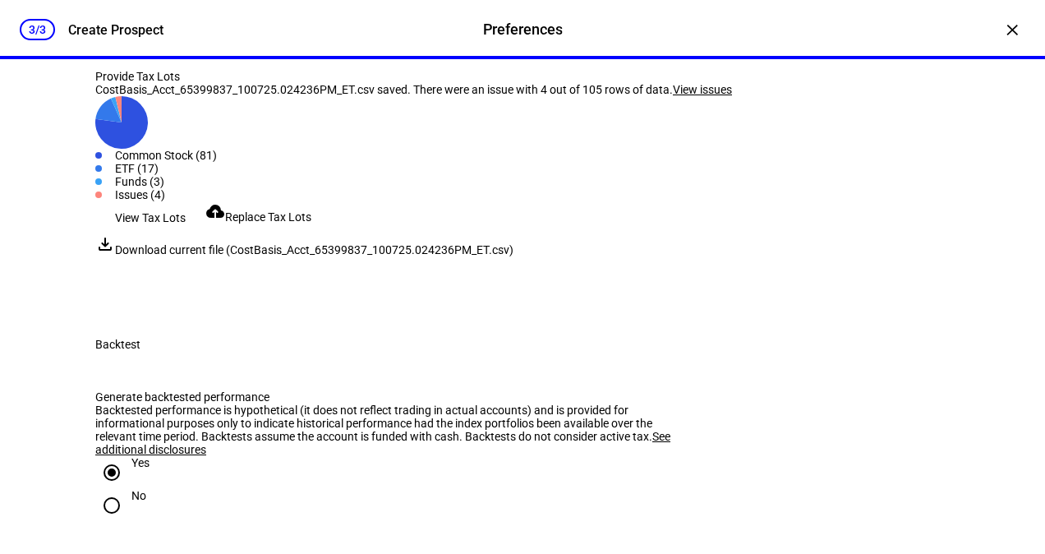
click at [115, 24] on input "Yes" at bounding box center [111, 7] width 33 height 33
radio input "true"
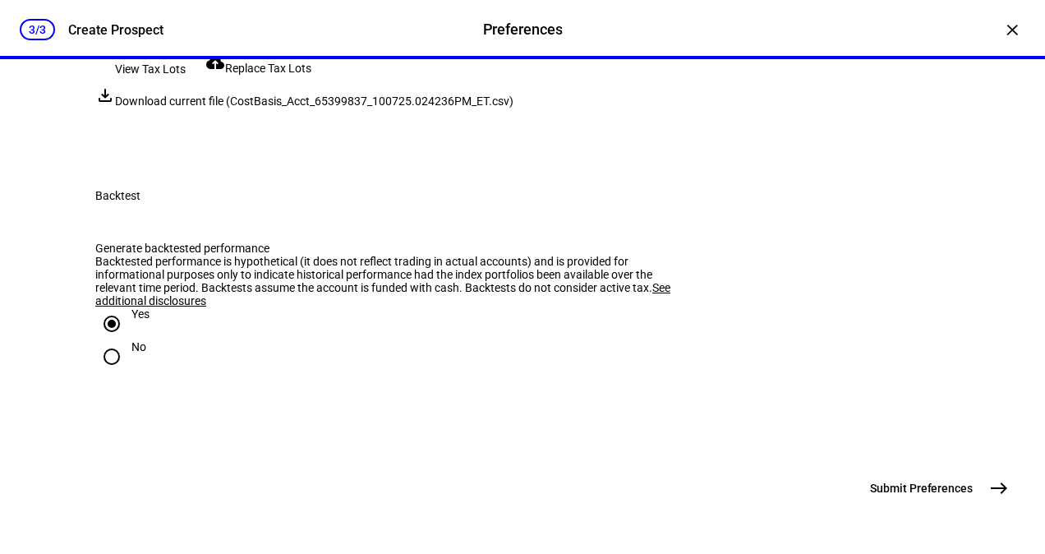
scroll to position [2559, 0]
click at [989, 486] on mat-icon "east" at bounding box center [999, 488] width 20 height 20
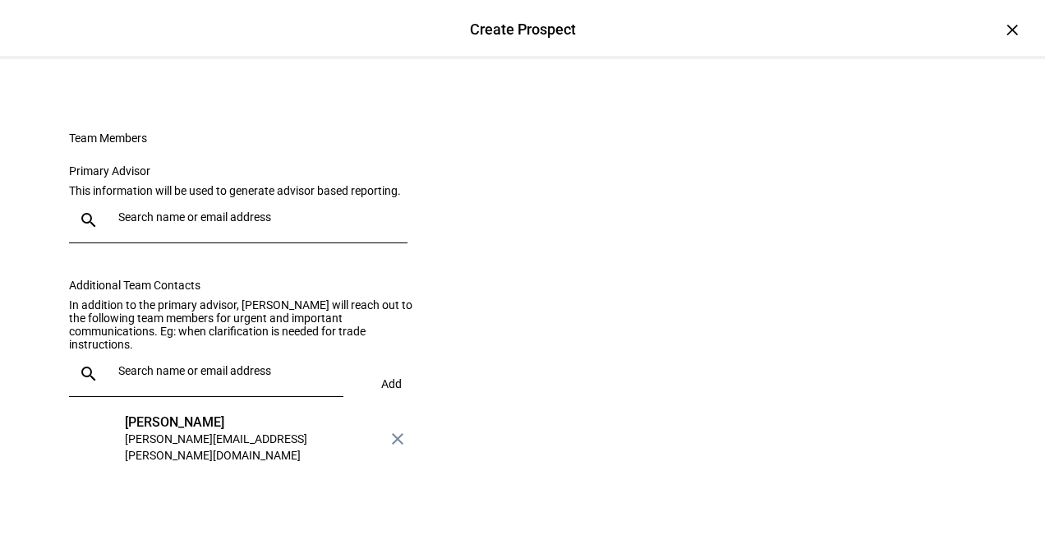
scroll to position [222, 0]
click at [338, 243] on div at bounding box center [253, 220] width 283 height 46
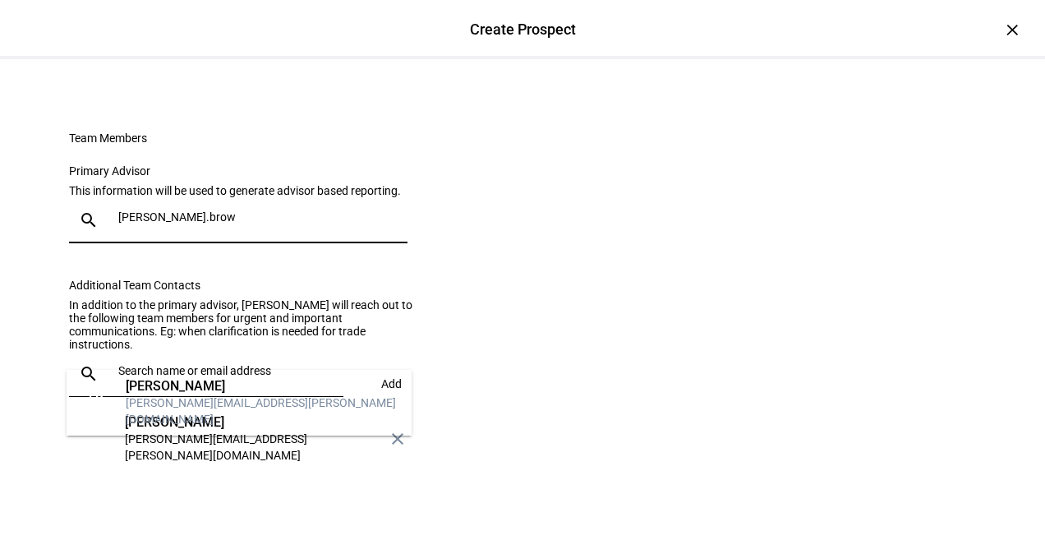
type input "[PERSON_NAME].brow"
click at [209, 389] on div "[PERSON_NAME]" at bounding box center [262, 386] width 273 height 16
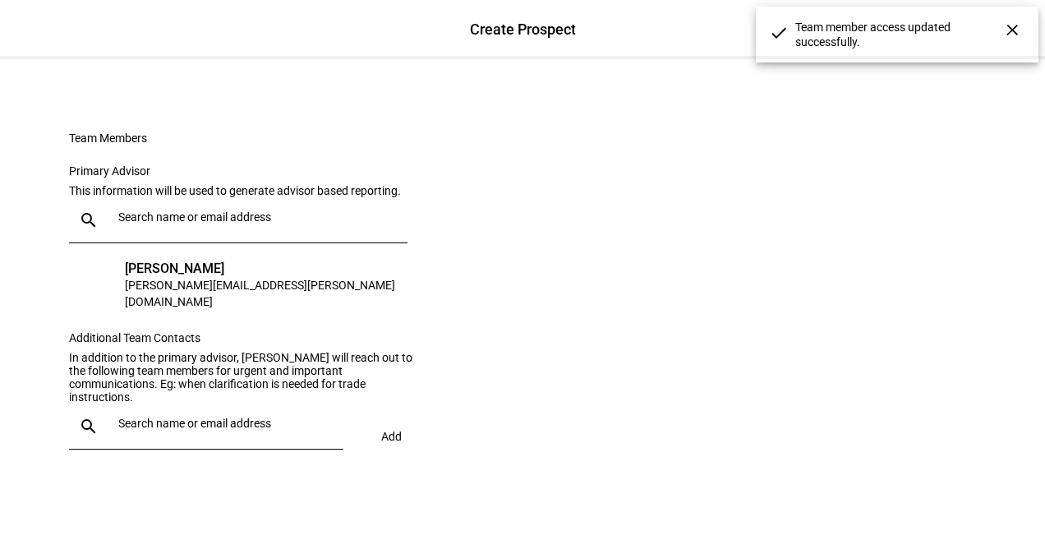
scroll to position [370, 0]
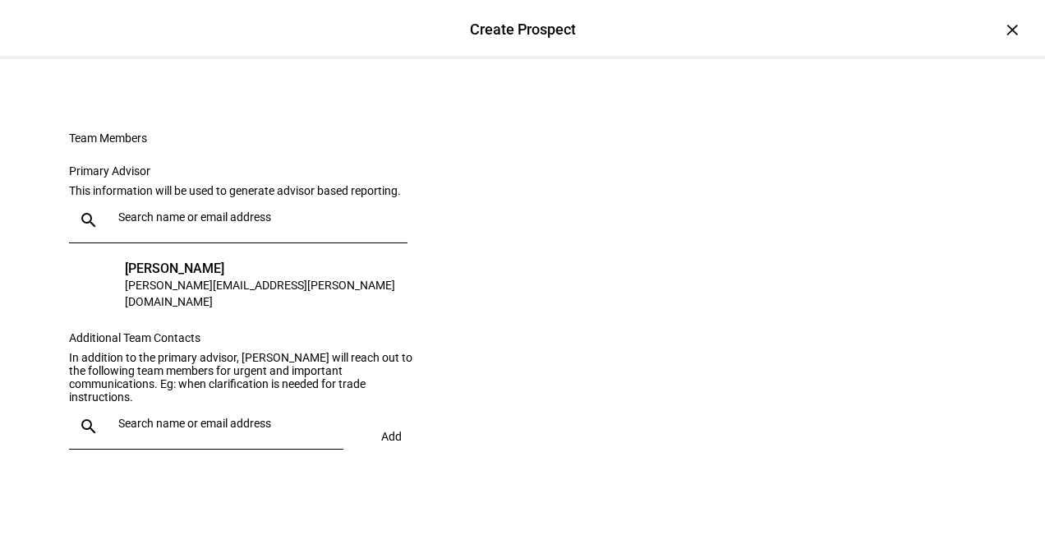
click at [227, 429] on input "text" at bounding box center [227, 423] width 219 height 13
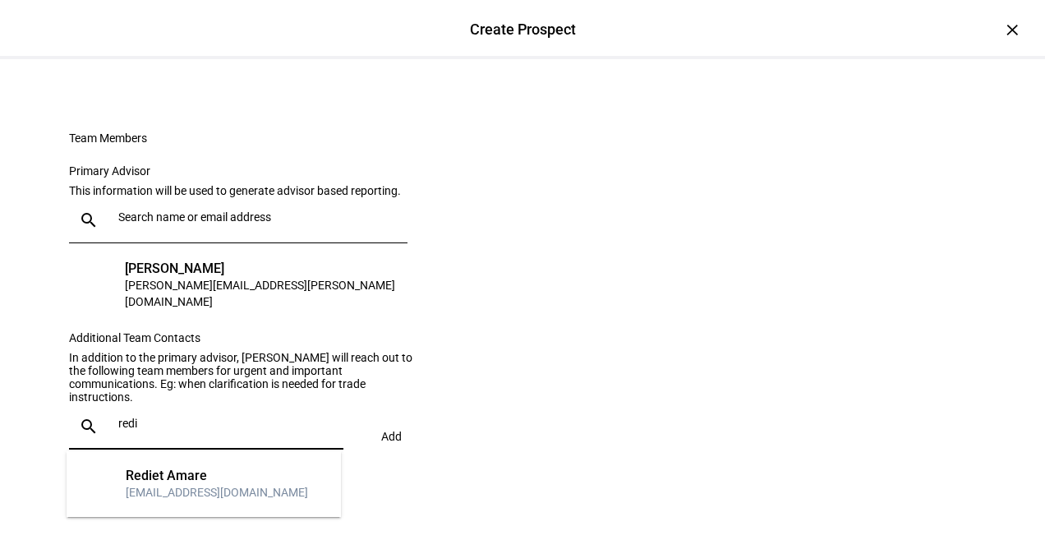
type input "redi"
click at [219, 495] on div "[EMAIL_ADDRESS][DOMAIN_NAME]" at bounding box center [217, 492] width 182 height 16
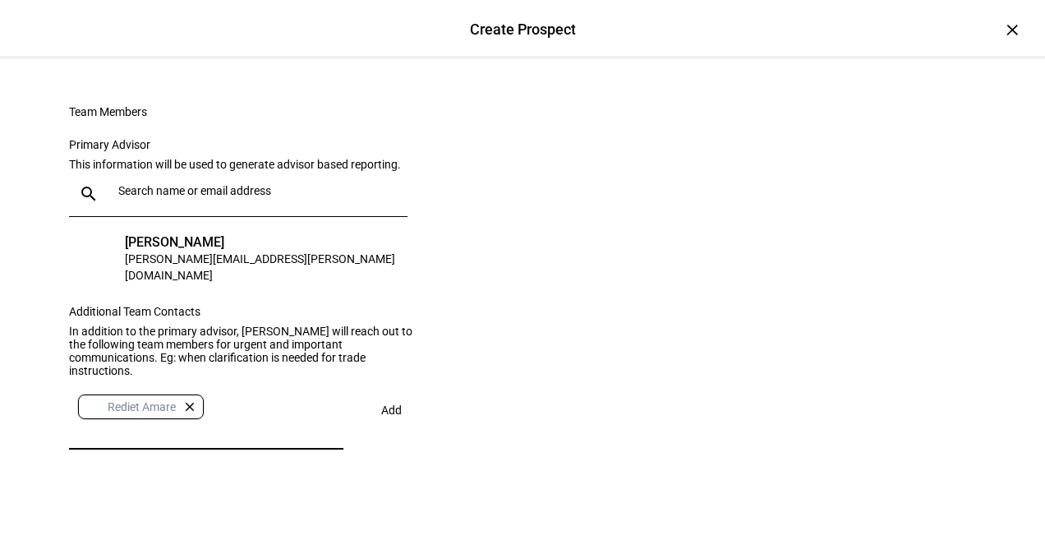
click at [368, 425] on span at bounding box center [391, 409] width 57 height 39
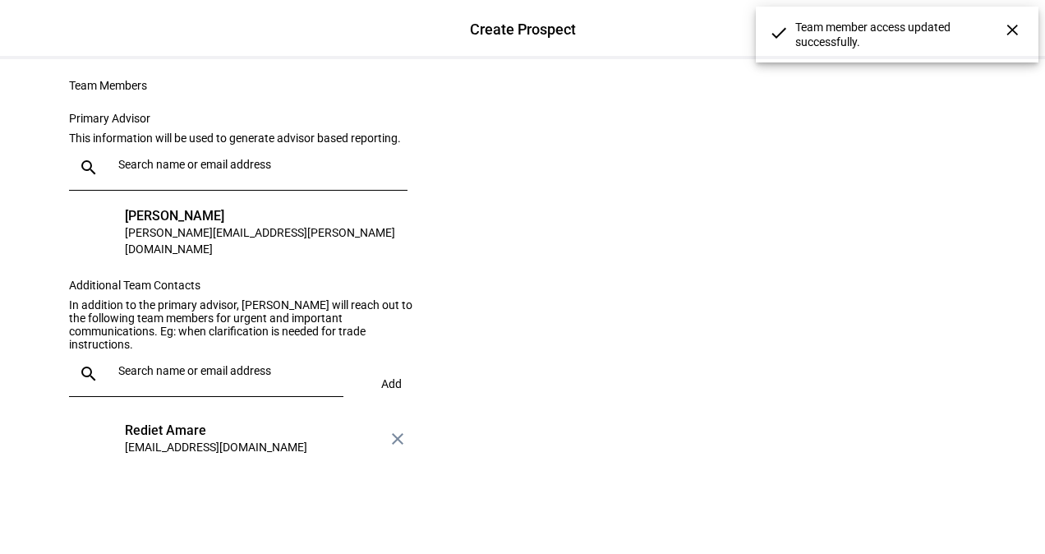
click at [279, 377] on input "text" at bounding box center [227, 370] width 219 height 13
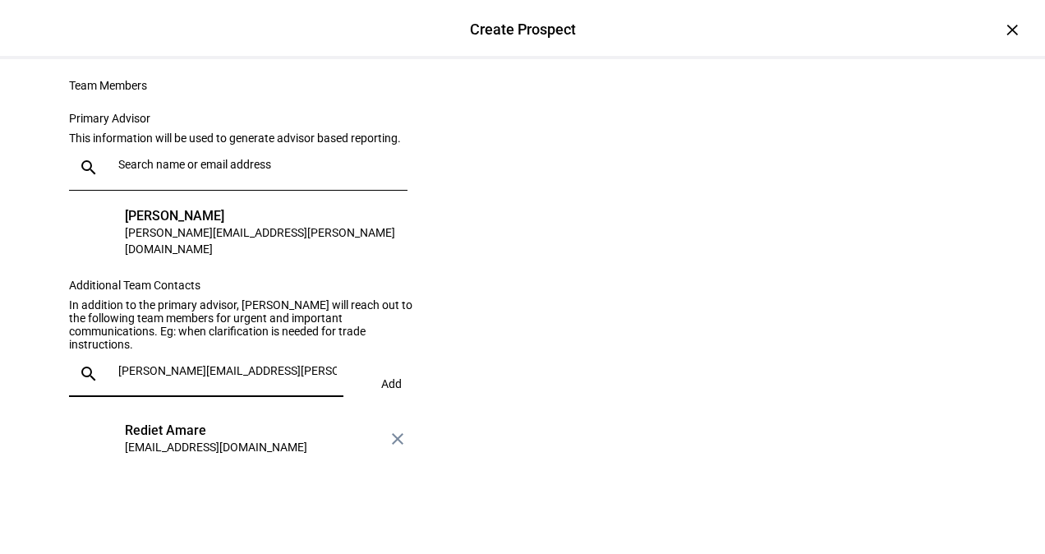
type input "[PERSON_NAME][EMAIL_ADDRESS][PERSON_NAME][DOMAIN_NAME]"
click at [404, 440] on mat-icon "close" at bounding box center [398, 439] width 20 height 20
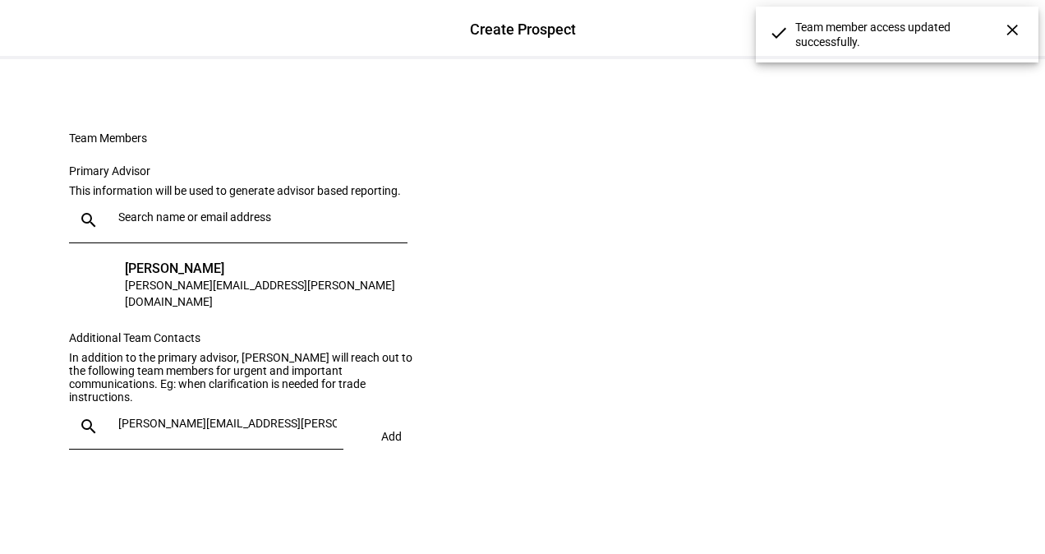
scroll to position [370, 0]
click at [265, 430] on input "[PERSON_NAME][EMAIL_ADDRESS][PERSON_NAME][DOMAIN_NAME]" at bounding box center [227, 423] width 219 height 13
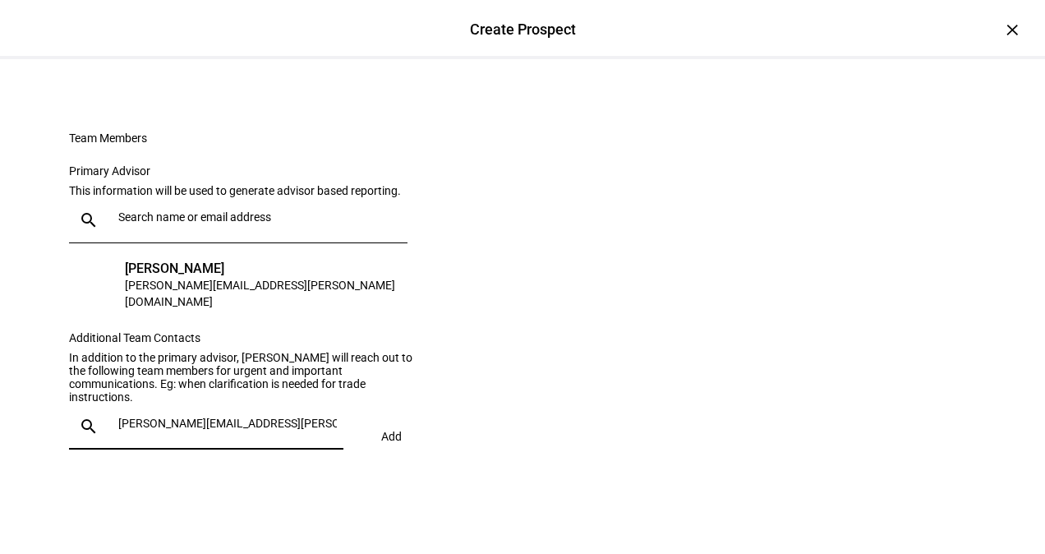
drag, startPoint x: 316, startPoint y: 427, endPoint x: -3, endPoint y: 382, distance: 322.8
click at [0, 382] on html "left_panel_open home Home Advisors group Prospects folder_copy Households bid_l…" at bounding box center [522, 277] width 1045 height 554
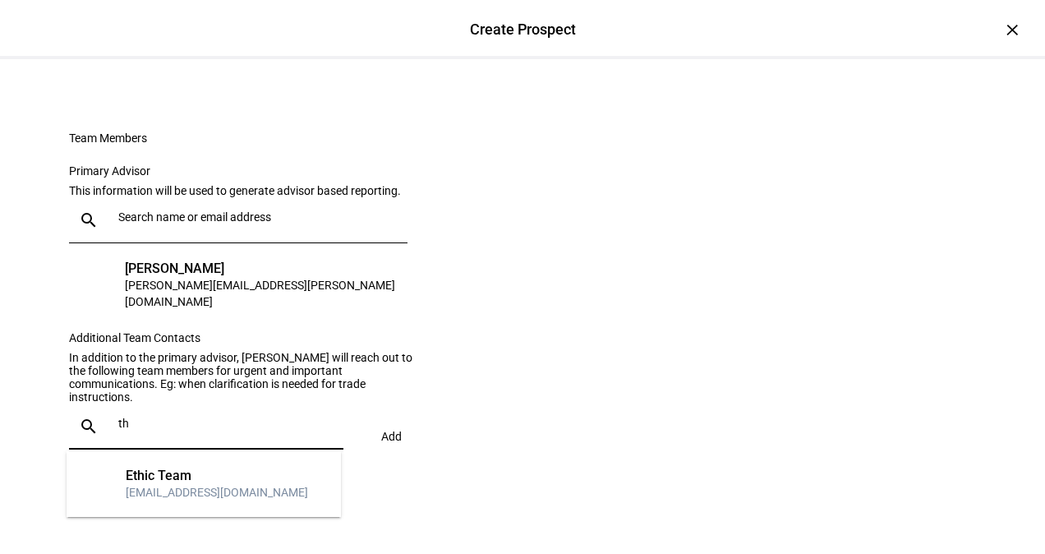
type input "t"
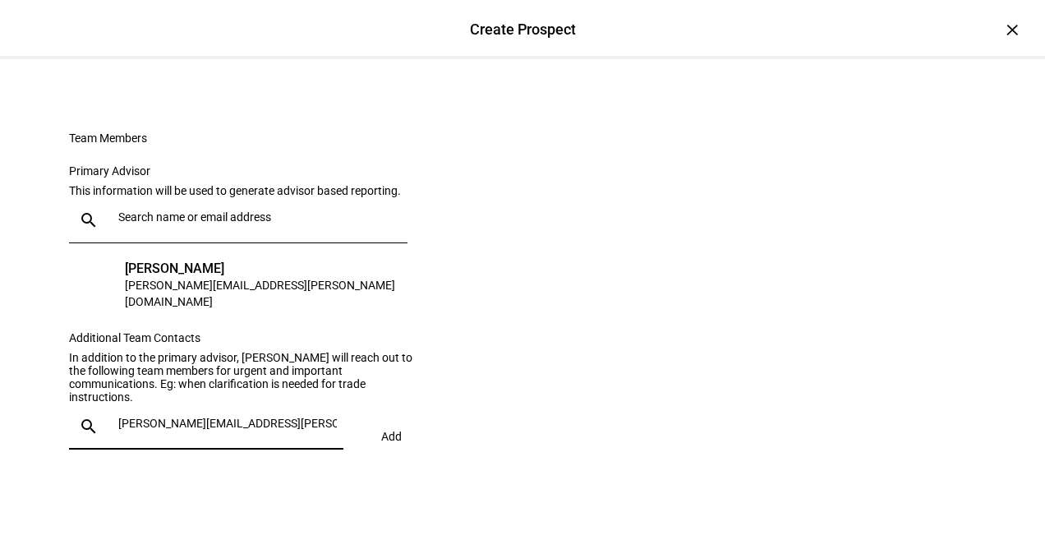
drag, startPoint x: 304, startPoint y: 434, endPoint x: -3, endPoint y: 403, distance: 308.9
click at [0, 403] on html "left_panel_open home Home Advisors group Prospects folder_copy Households bid_l…" at bounding box center [522, 277] width 1045 height 554
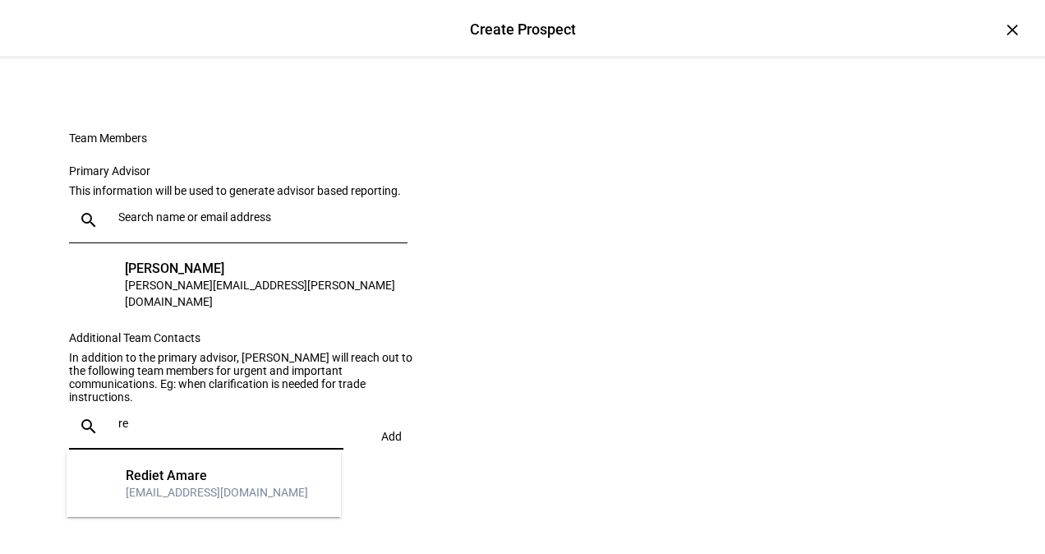
type input "re"
click at [136, 474] on div "Rediet Amare" at bounding box center [217, 476] width 182 height 16
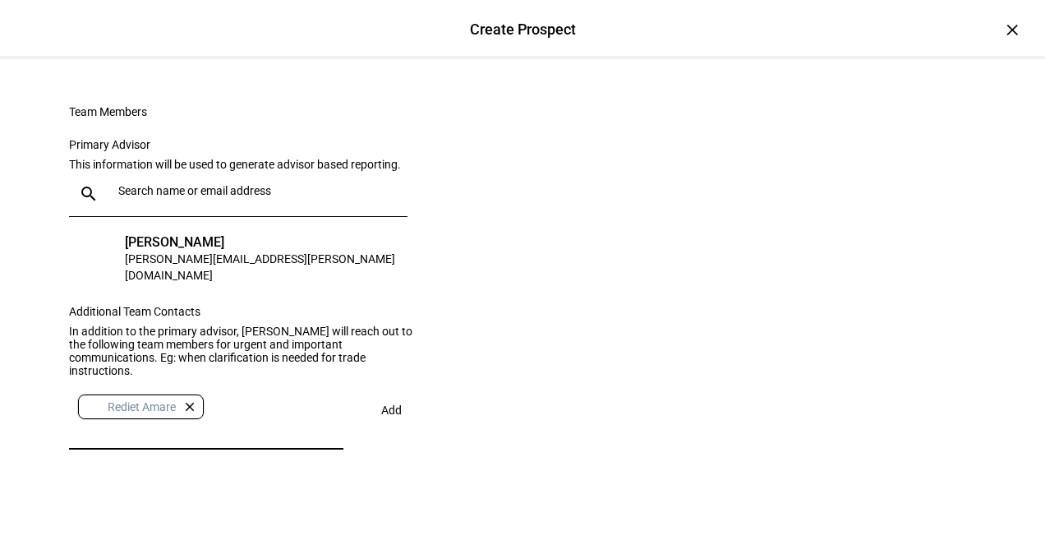
click at [381, 417] on span "Add" at bounding box center [391, 409] width 21 height 13
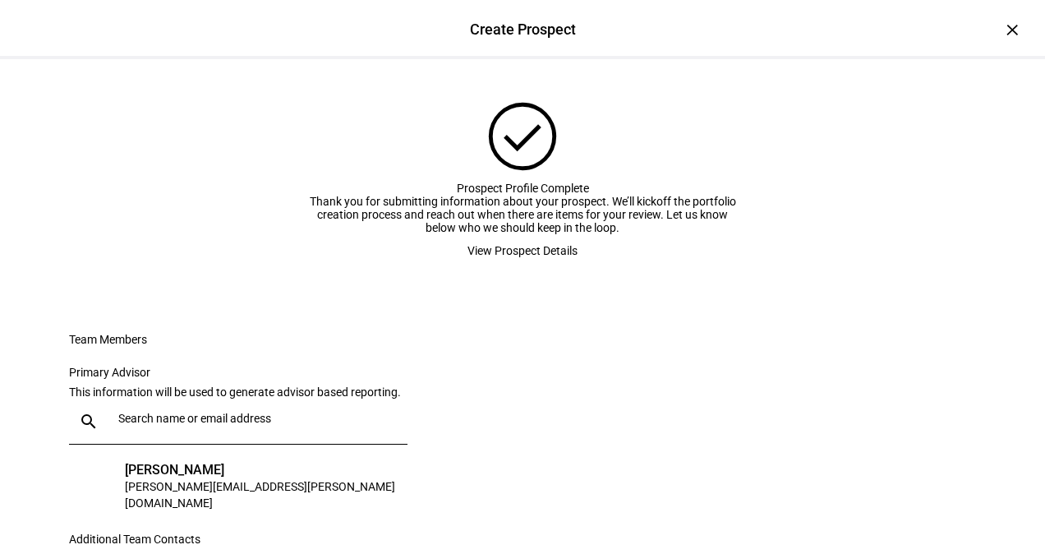
scroll to position [0, 0]
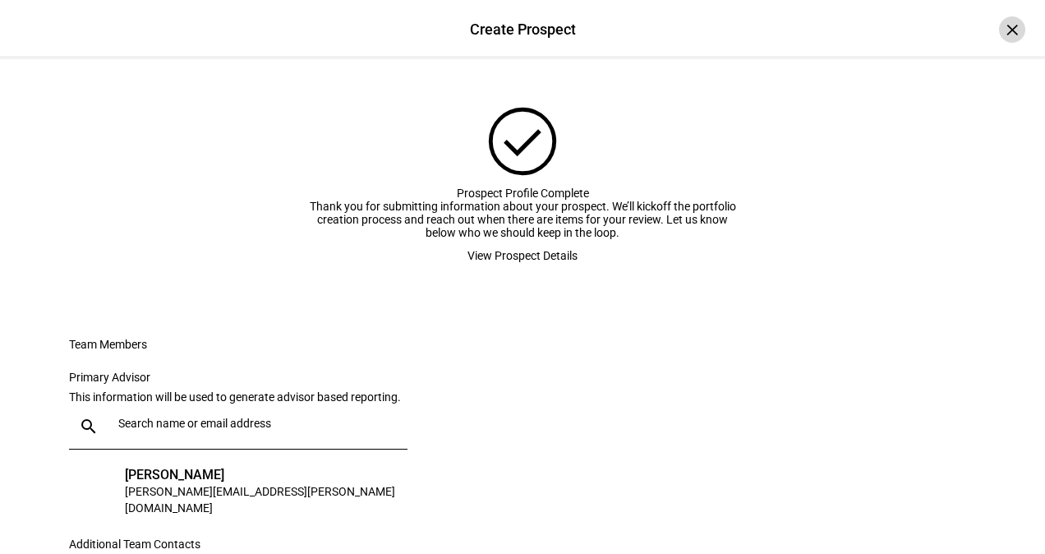
click at [1009, 33] on div "×" at bounding box center [1012, 29] width 26 height 26
